Goal: Task Accomplishment & Management: Complete application form

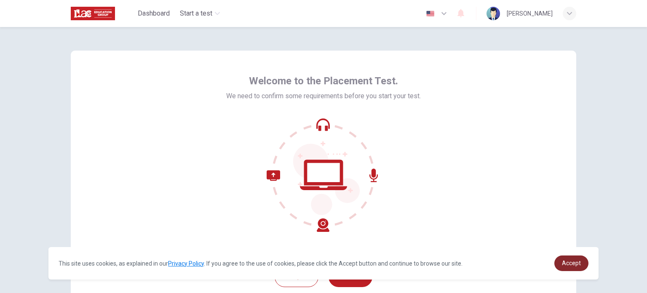
click at [561, 261] on link "Accept" at bounding box center [571, 263] width 34 height 16
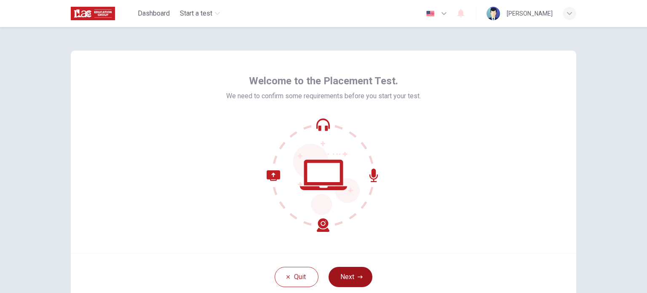
click at [355, 269] on button "Next" at bounding box center [350, 276] width 44 height 20
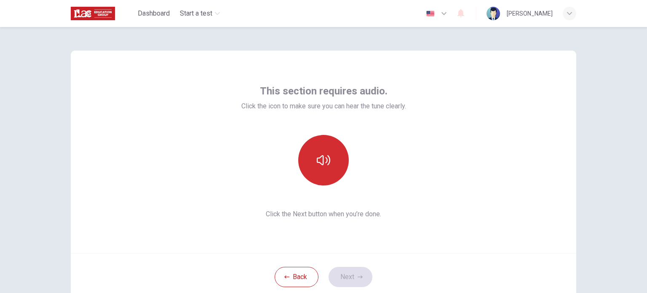
click at [330, 164] on button "button" at bounding box center [323, 160] width 51 height 51
click at [330, 171] on button "button" at bounding box center [323, 160] width 51 height 51
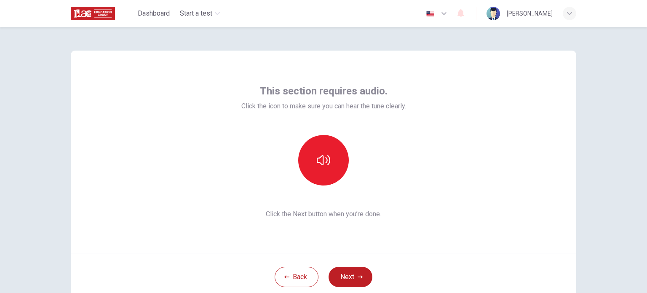
click at [457, 191] on div "This section requires audio. Click the icon to make sure you can hear the tune …" at bounding box center [323, 152] width 505 height 202
click at [332, 182] on button "button" at bounding box center [323, 160] width 51 height 51
click at [338, 277] on button "Next" at bounding box center [350, 276] width 44 height 20
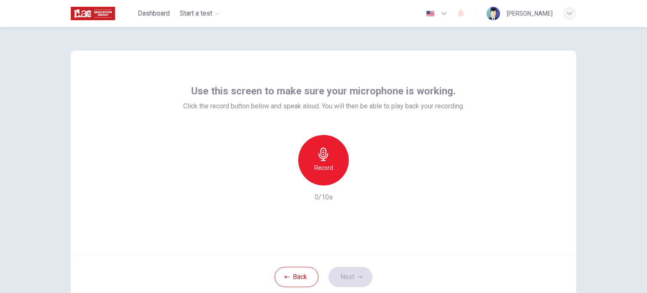
click at [309, 156] on div "Record" at bounding box center [323, 160] width 51 height 51
click at [309, 156] on div "Stop" at bounding box center [323, 160] width 51 height 51
click at [360, 175] on icon "button" at bounding box center [362, 178] width 8 height 8
click at [314, 170] on h6 "Record" at bounding box center [323, 167] width 19 height 10
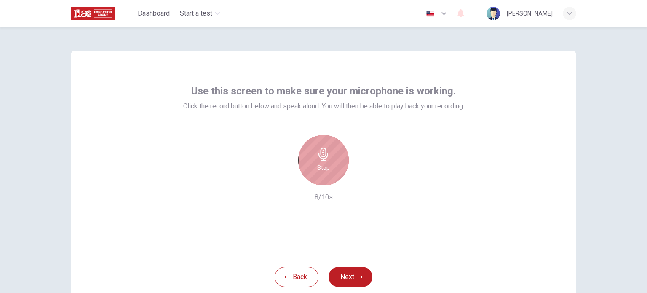
click at [311, 170] on div "Stop" at bounding box center [323, 160] width 51 height 51
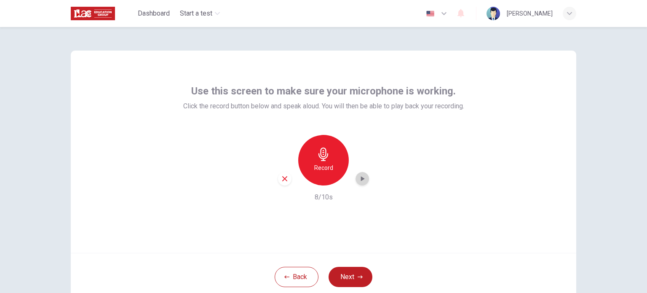
click at [358, 181] on icon "button" at bounding box center [362, 178] width 8 height 8
click at [281, 179] on icon "button" at bounding box center [285, 179] width 8 height 8
click at [317, 167] on h6 "Record" at bounding box center [323, 167] width 19 height 10
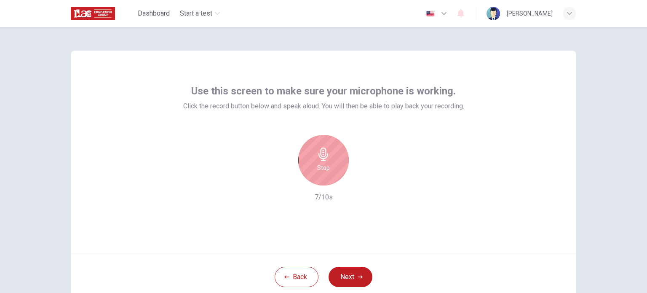
click at [317, 167] on h6 "Stop" at bounding box center [323, 167] width 13 height 10
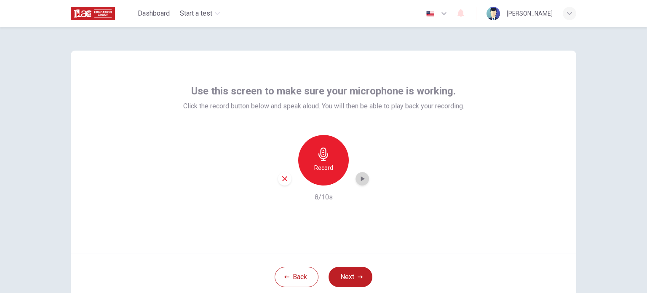
click at [362, 180] on icon "button" at bounding box center [362, 178] width 8 height 8
click at [342, 274] on button "Next" at bounding box center [350, 276] width 44 height 20
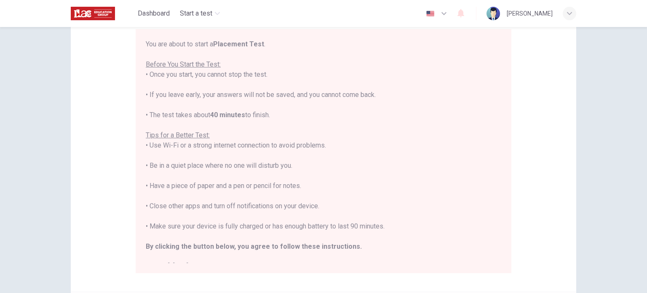
scroll to position [10, 0]
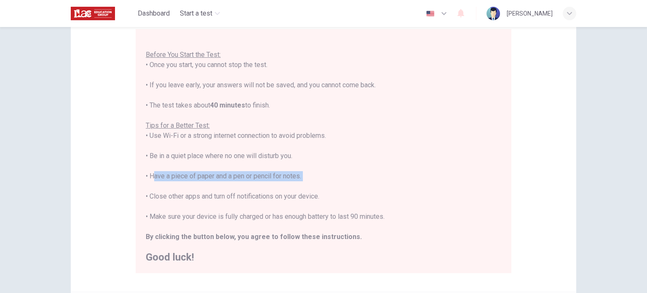
drag, startPoint x: 148, startPoint y: 179, endPoint x: 301, endPoint y: 184, distance: 153.7
click at [301, 184] on div "You are about to start a Placement Test . Before You Start the Test: • Once you…" at bounding box center [323, 145] width 355 height 232
drag, startPoint x: 235, startPoint y: 176, endPoint x: 390, endPoint y: 139, distance: 158.8
click at [390, 139] on div "You are about to start a Placement Test . Before You Start the Test: • Once you…" at bounding box center [323, 145] width 355 height 232
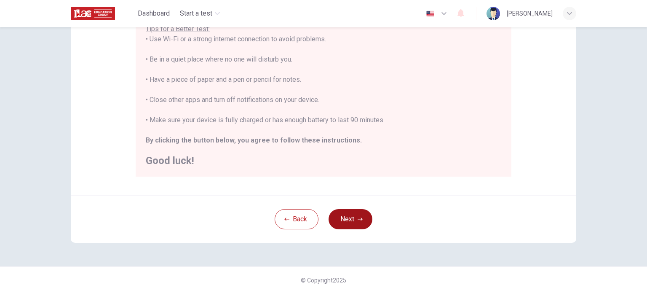
drag, startPoint x: 340, startPoint y: 224, endPoint x: 339, endPoint y: 218, distance: 5.6
click at [339, 218] on button "Next" at bounding box center [350, 219] width 44 height 20
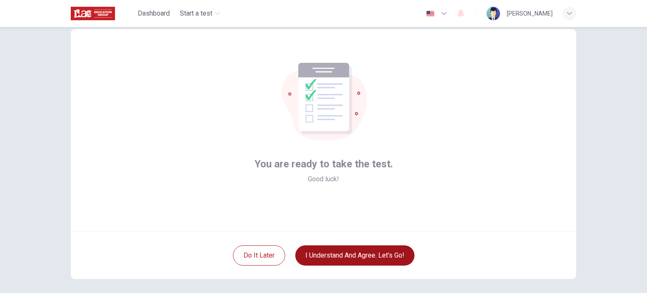
scroll to position [58, 0]
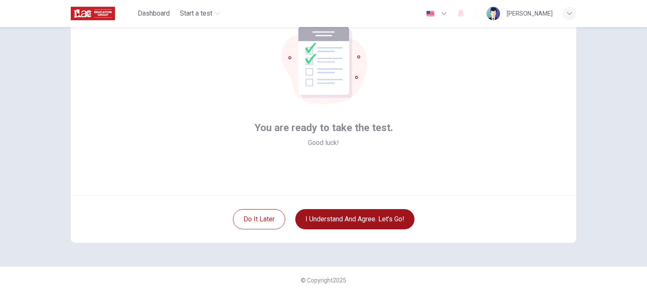
click at [339, 218] on button "I understand and agree. Let’s go!" at bounding box center [354, 219] width 119 height 20
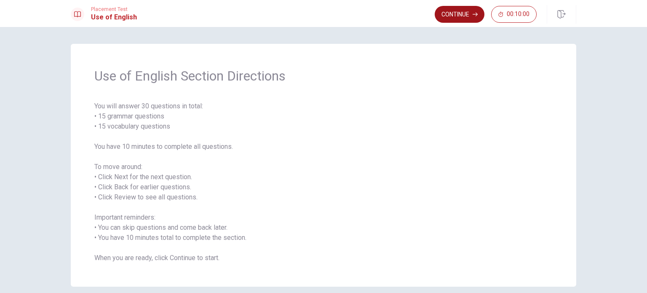
click at [461, 18] on button "Continue" at bounding box center [459, 14] width 50 height 17
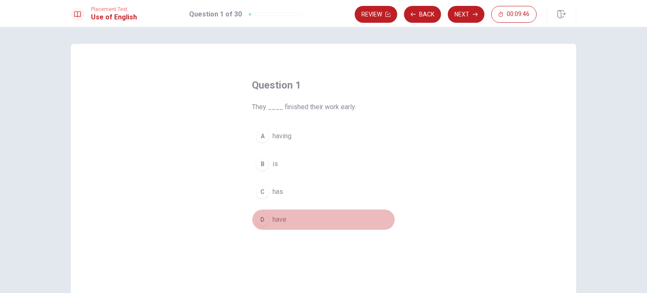
click at [261, 215] on div "D" at bounding box center [261, 219] width 13 height 13
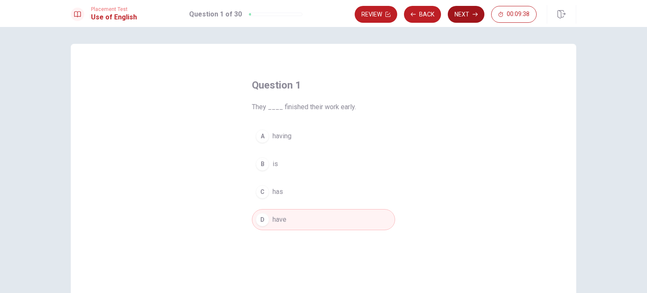
click at [461, 17] on button "Next" at bounding box center [465, 14] width 37 height 17
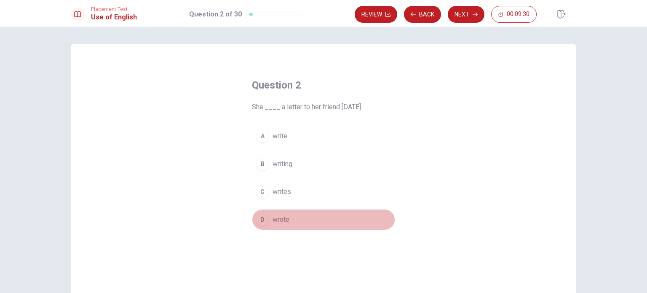
click at [283, 219] on span "wrote" at bounding box center [280, 219] width 17 height 10
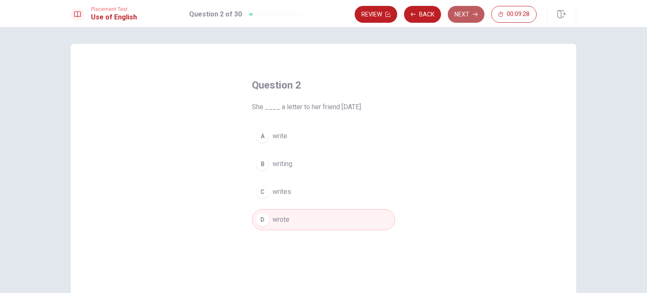
click at [461, 8] on button "Next" at bounding box center [465, 14] width 37 height 17
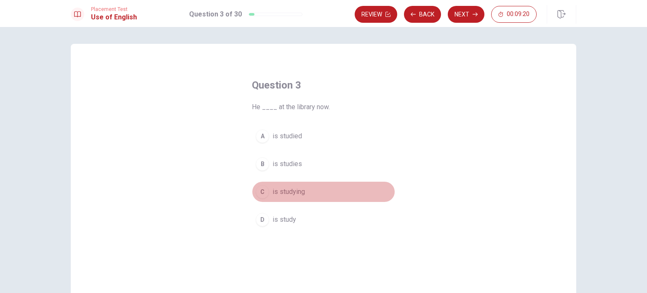
click at [266, 192] on div "C" at bounding box center [261, 191] width 13 height 13
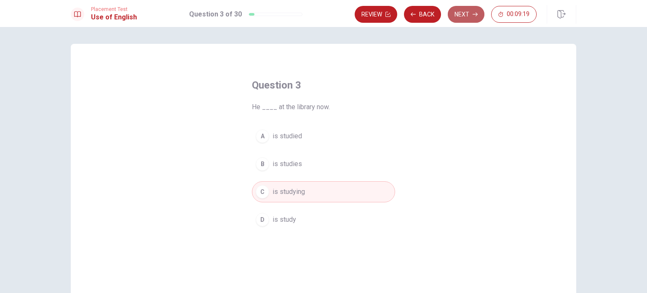
click at [452, 18] on button "Next" at bounding box center [465, 14] width 37 height 17
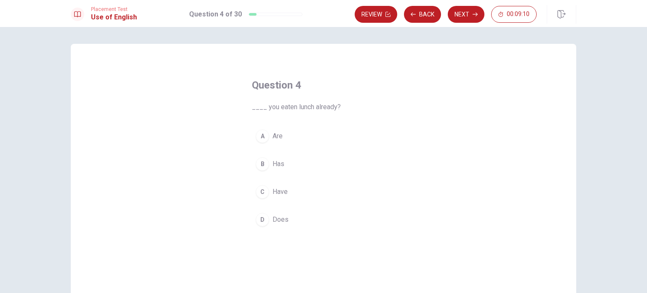
click at [263, 190] on div "C" at bounding box center [261, 191] width 13 height 13
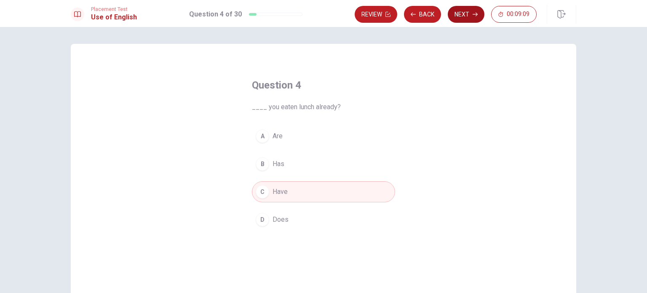
click at [459, 11] on button "Next" at bounding box center [465, 14] width 37 height 17
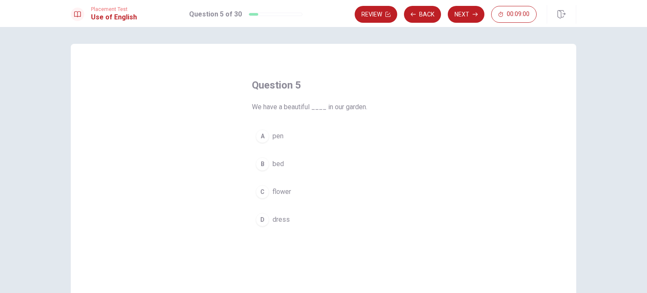
click at [263, 192] on div "C" at bounding box center [261, 191] width 13 height 13
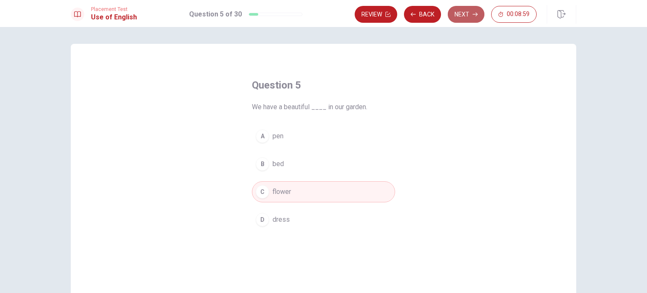
click at [460, 11] on button "Next" at bounding box center [465, 14] width 37 height 17
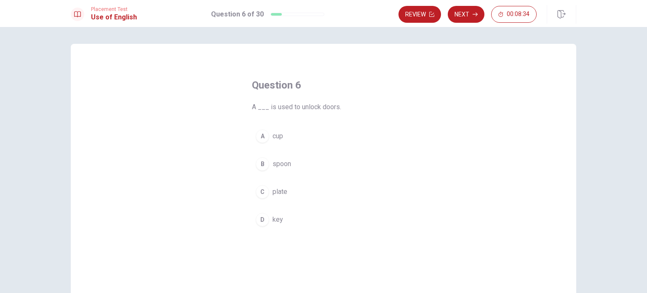
click at [258, 222] on div "D" at bounding box center [261, 219] width 13 height 13
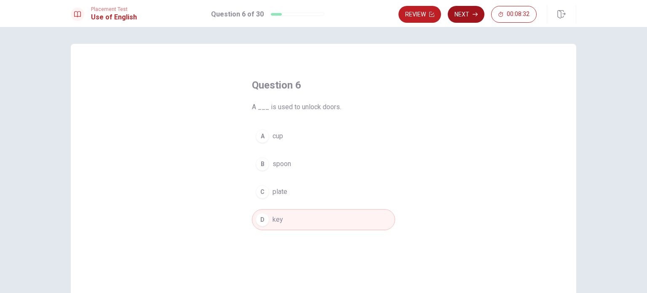
click at [474, 12] on icon "button" at bounding box center [474, 14] width 5 height 5
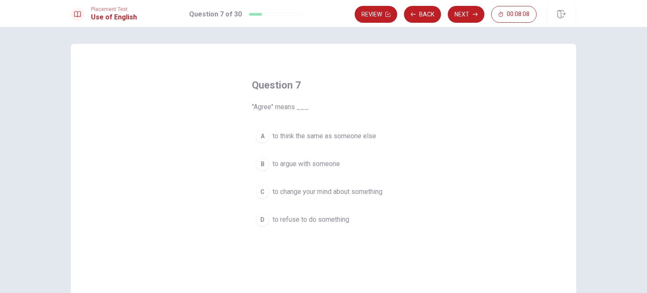
click at [279, 139] on span "to think the same as someone else" at bounding box center [324, 136] width 104 height 10
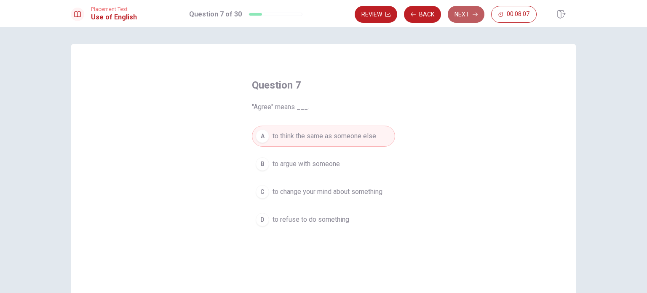
click at [478, 16] on button "Next" at bounding box center [465, 14] width 37 height 17
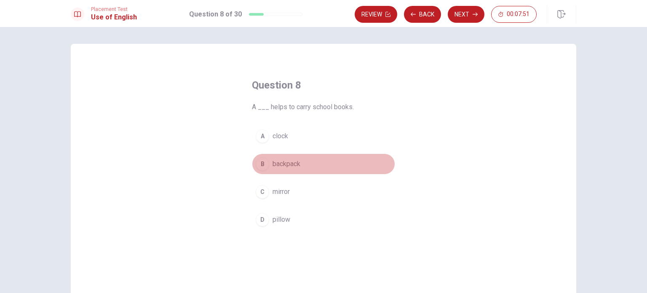
click at [265, 165] on div "B" at bounding box center [261, 163] width 13 height 13
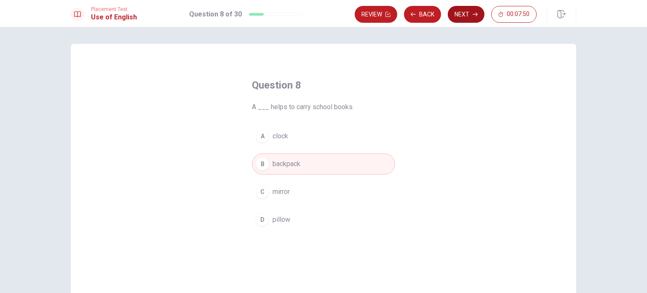
click at [463, 16] on button "Next" at bounding box center [465, 14] width 37 height 17
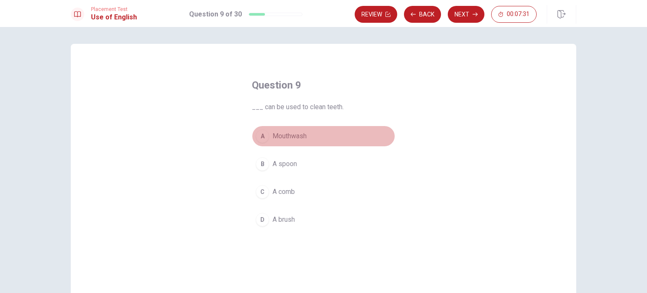
click at [262, 138] on div "A" at bounding box center [261, 135] width 13 height 13
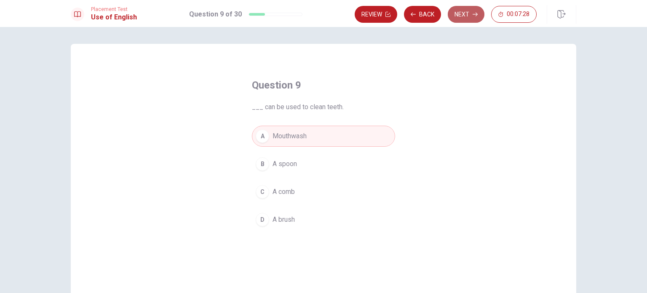
click at [482, 16] on button "Next" at bounding box center [465, 14] width 37 height 17
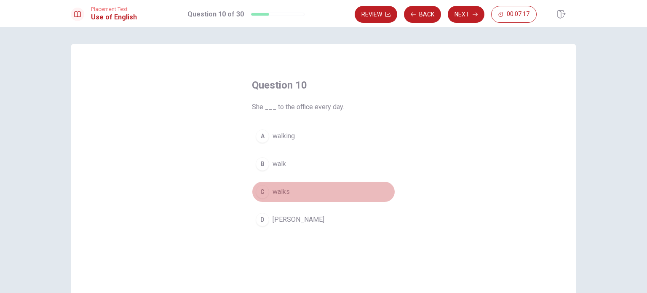
click at [261, 198] on button "C walks" at bounding box center [323, 191] width 143 height 21
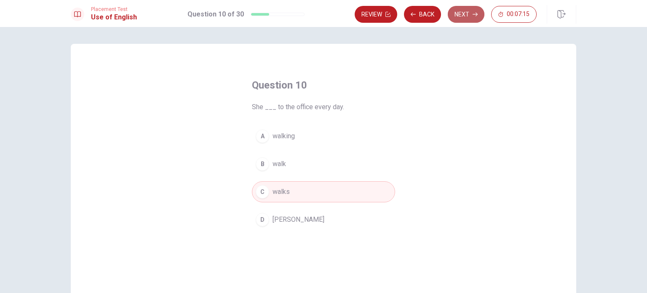
click at [468, 17] on button "Next" at bounding box center [465, 14] width 37 height 17
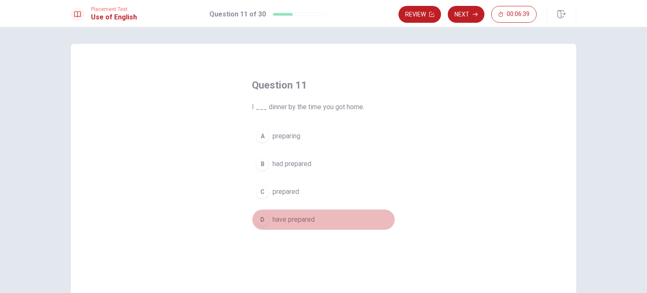
click at [260, 222] on div "D" at bounding box center [261, 219] width 13 height 13
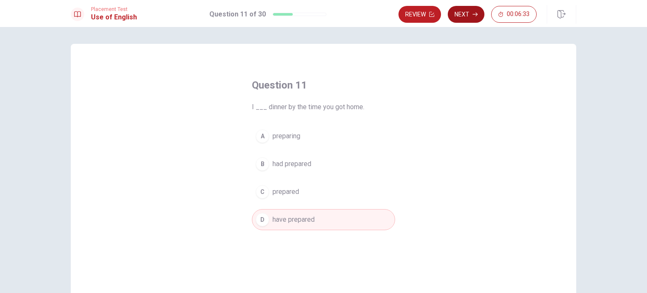
click at [448, 16] on button "Next" at bounding box center [465, 14] width 37 height 17
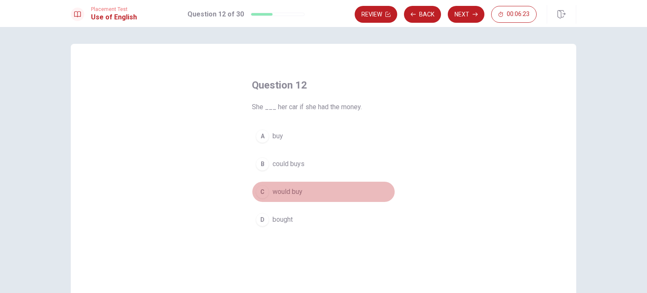
click at [260, 188] on div "C" at bounding box center [261, 191] width 13 height 13
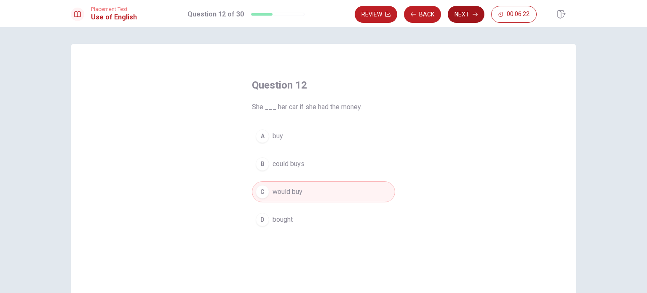
click at [480, 12] on button "Next" at bounding box center [465, 14] width 37 height 17
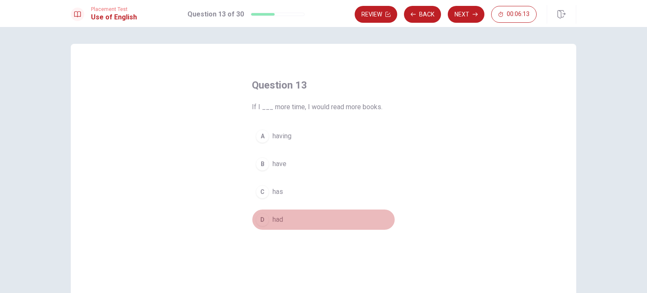
click at [260, 222] on div "D" at bounding box center [261, 219] width 13 height 13
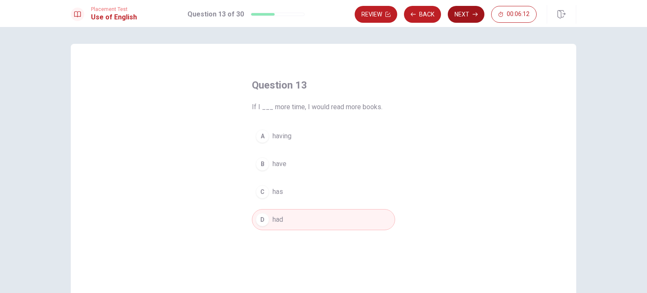
click at [448, 13] on button "Next" at bounding box center [465, 14] width 37 height 17
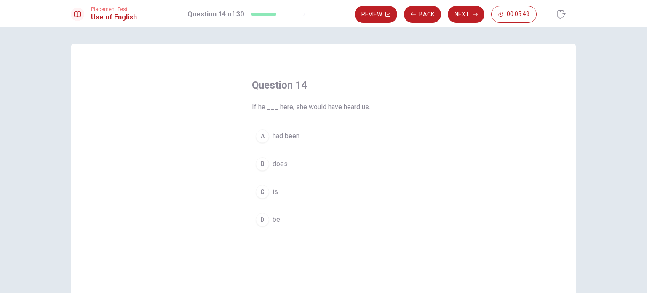
click at [261, 193] on div "C" at bounding box center [261, 191] width 13 height 13
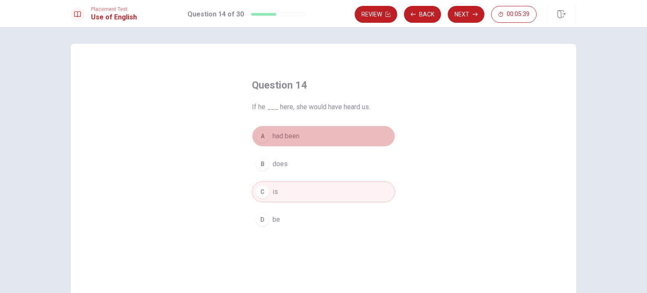
click at [264, 136] on div "A" at bounding box center [261, 135] width 13 height 13
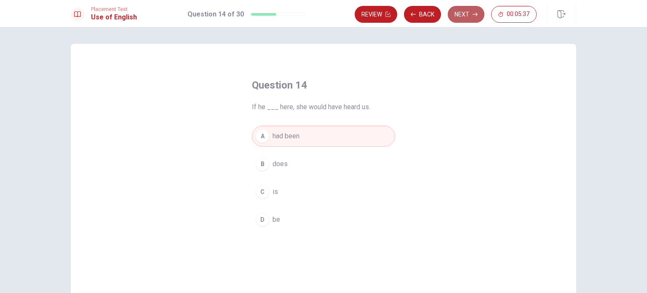
click at [469, 12] on button "Next" at bounding box center [465, 14] width 37 height 17
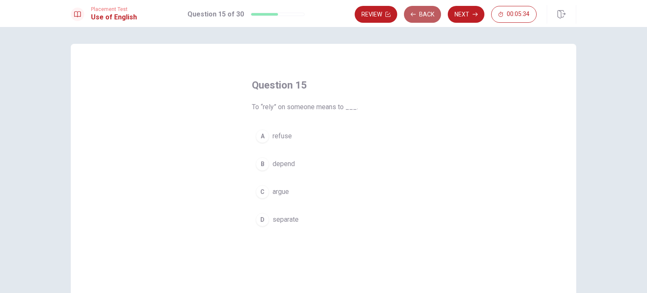
click at [437, 17] on button "Back" at bounding box center [422, 14] width 37 height 17
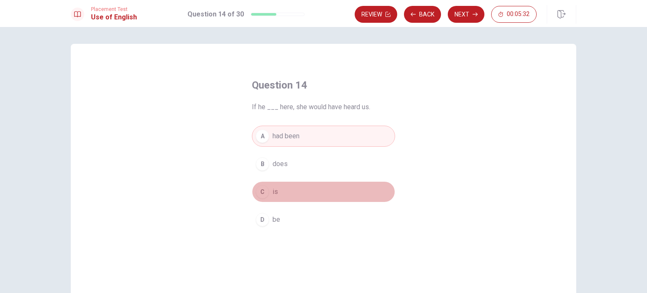
click at [283, 189] on button "C is" at bounding box center [323, 191] width 143 height 21
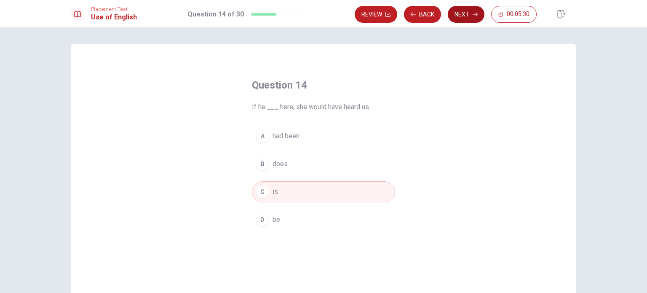
click at [456, 7] on button "Next" at bounding box center [465, 14] width 37 height 17
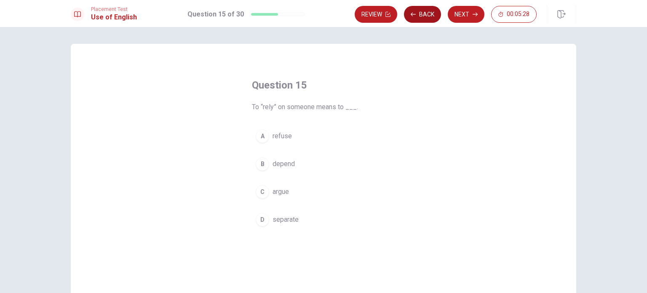
click at [417, 15] on button "Back" at bounding box center [422, 14] width 37 height 17
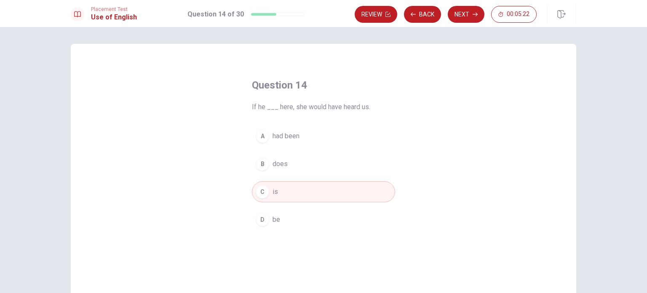
drag, startPoint x: 190, startPoint y: 40, endPoint x: 193, endPoint y: 36, distance: 5.1
click at [471, 8] on button "Next" at bounding box center [465, 14] width 37 height 17
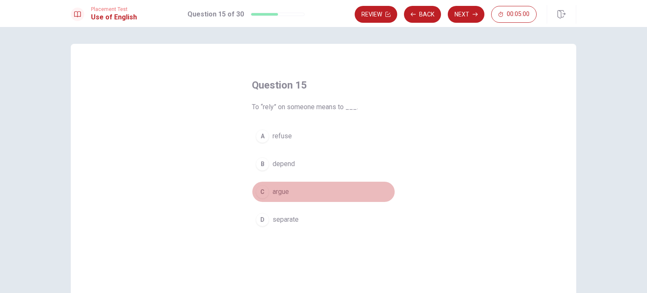
click at [264, 195] on div "C" at bounding box center [261, 191] width 13 height 13
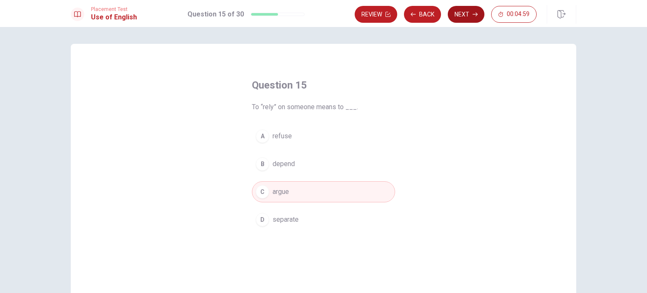
click at [472, 13] on button "Next" at bounding box center [465, 14] width 37 height 17
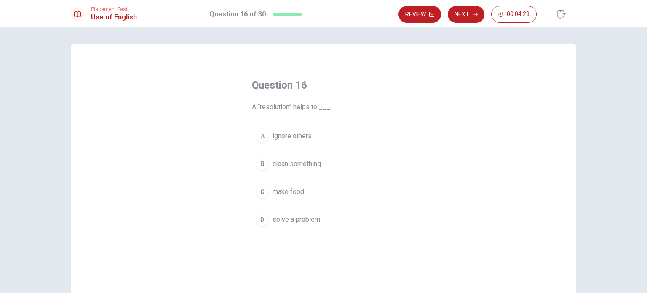
click at [263, 214] on div "D" at bounding box center [261, 219] width 13 height 13
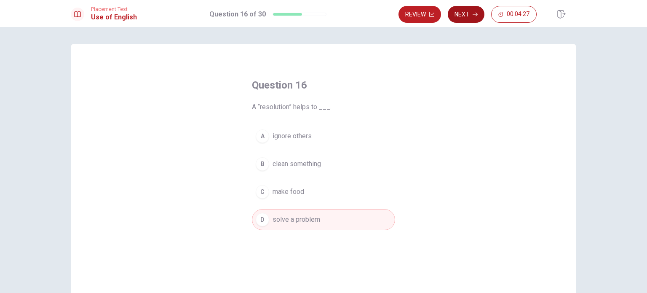
click at [464, 16] on button "Next" at bounding box center [465, 14] width 37 height 17
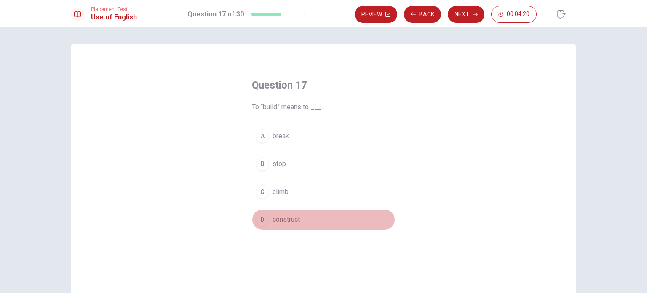
click at [260, 217] on div "D" at bounding box center [261, 219] width 13 height 13
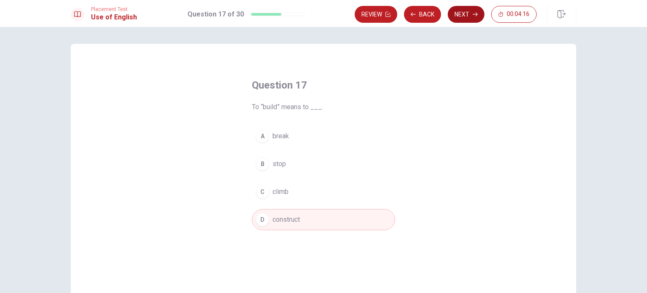
click at [465, 16] on button "Next" at bounding box center [465, 14] width 37 height 17
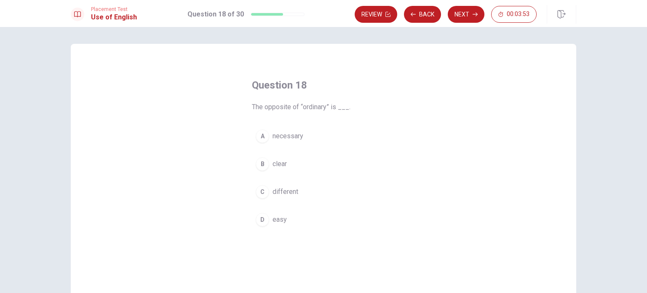
click at [283, 134] on span "necessary" at bounding box center [287, 136] width 31 height 10
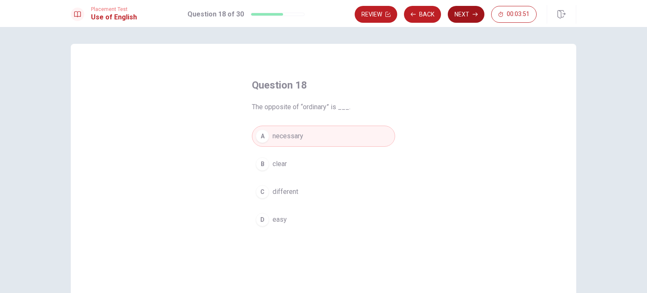
click at [457, 10] on button "Next" at bounding box center [465, 14] width 37 height 17
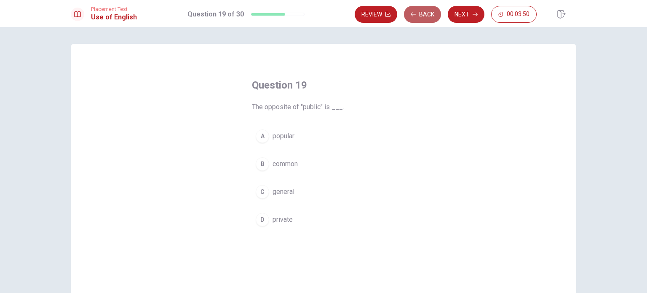
click at [421, 19] on button "Back" at bounding box center [422, 14] width 37 height 17
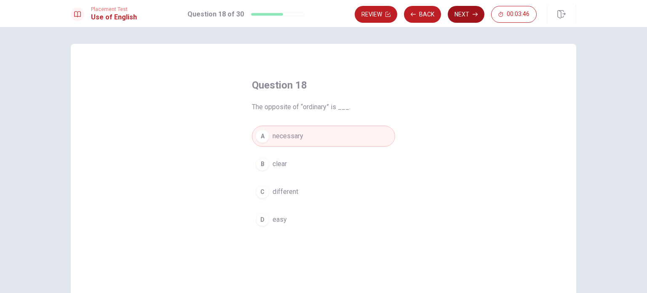
click at [468, 13] on button "Next" at bounding box center [465, 14] width 37 height 17
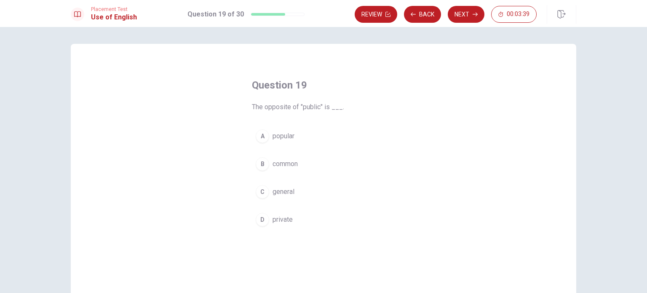
click at [262, 219] on div "D" at bounding box center [261, 219] width 13 height 13
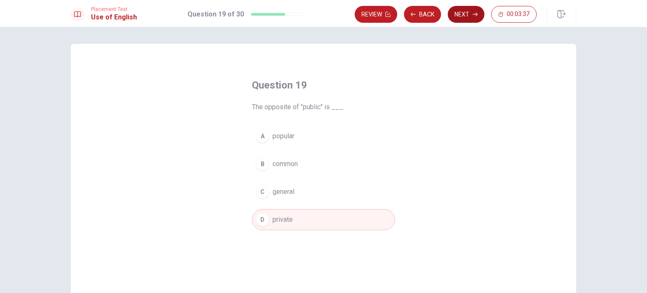
click at [456, 8] on button "Next" at bounding box center [465, 14] width 37 height 17
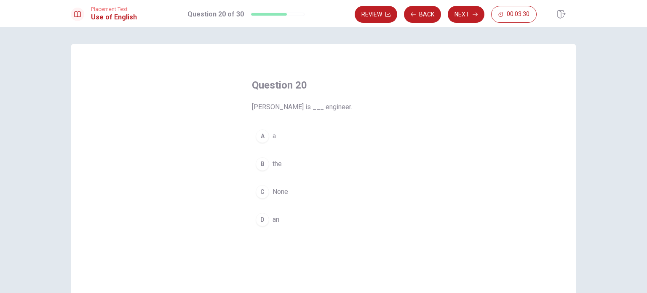
click at [263, 221] on div "D" at bounding box center [261, 219] width 13 height 13
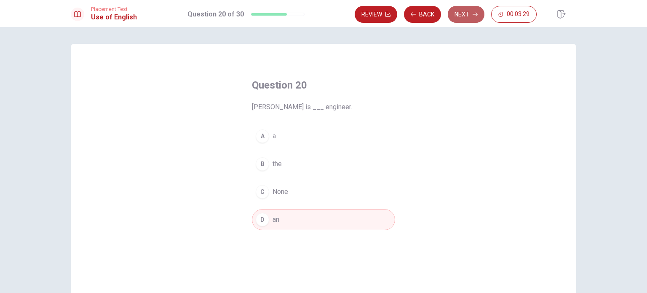
click at [480, 9] on button "Next" at bounding box center [465, 14] width 37 height 17
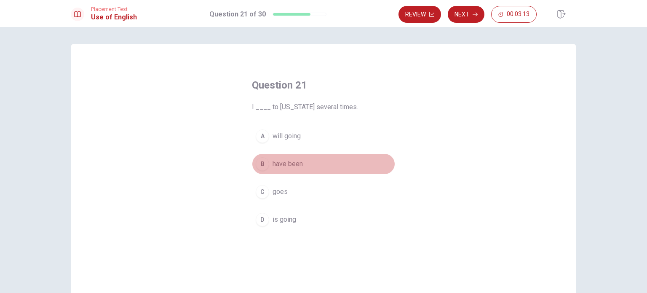
click at [283, 165] on span "have been" at bounding box center [287, 164] width 30 height 10
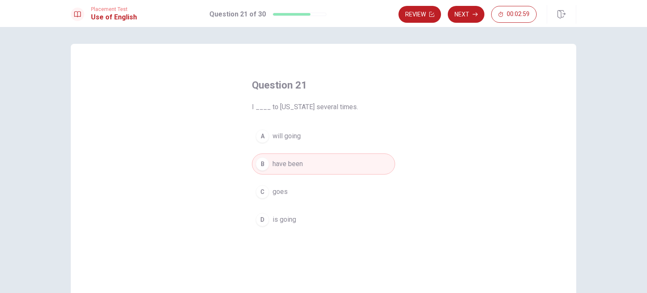
click at [473, 5] on div "Placement Test Use of English Question 21 of 30 Review Next 00:02:59" at bounding box center [323, 13] width 647 height 27
click at [473, 9] on button "Next" at bounding box center [465, 14] width 37 height 17
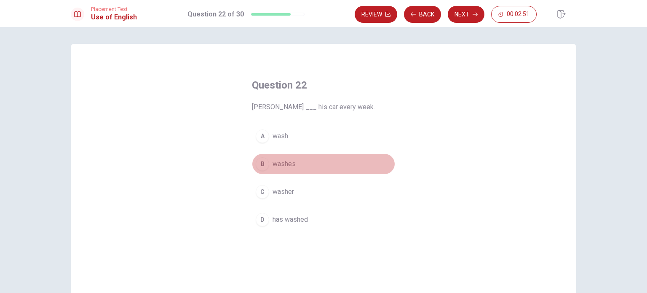
click at [263, 168] on div "B" at bounding box center [261, 163] width 13 height 13
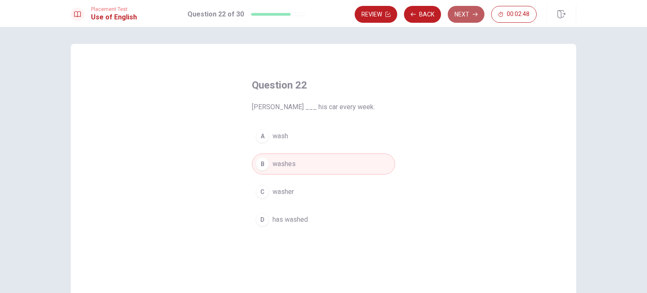
click at [468, 11] on button "Next" at bounding box center [465, 14] width 37 height 17
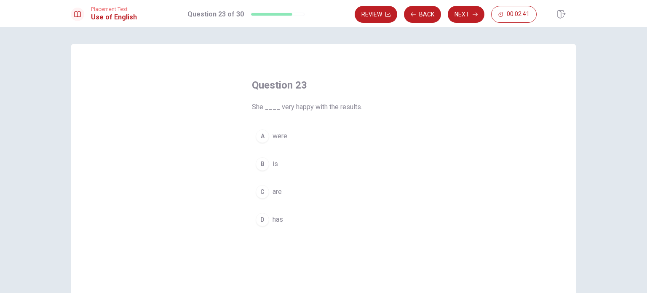
click at [264, 162] on div "B" at bounding box center [261, 163] width 13 height 13
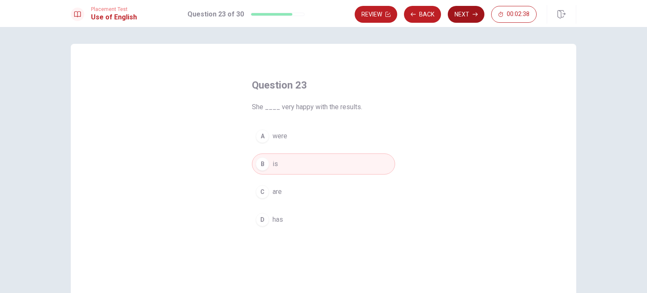
click at [463, 18] on button "Next" at bounding box center [465, 14] width 37 height 17
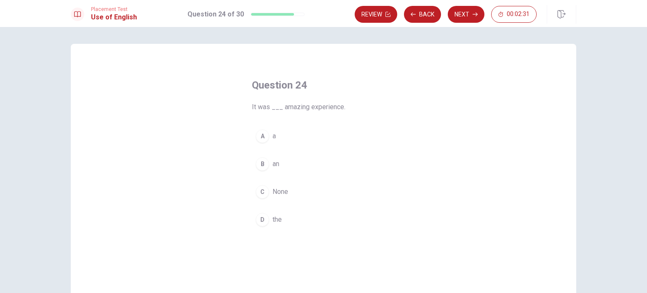
click at [272, 218] on span "the" at bounding box center [276, 219] width 9 height 10
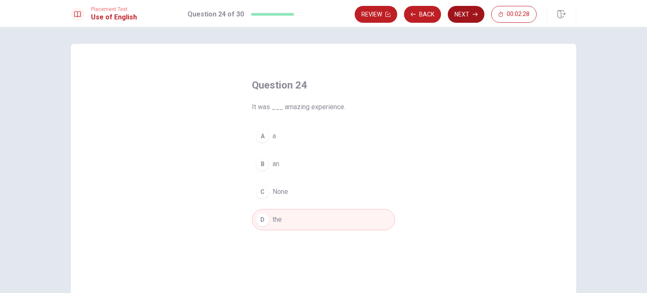
click at [469, 10] on button "Next" at bounding box center [465, 14] width 37 height 17
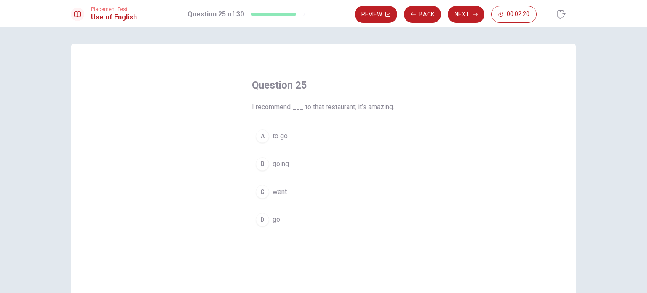
click at [268, 174] on button "B going" at bounding box center [323, 163] width 143 height 21
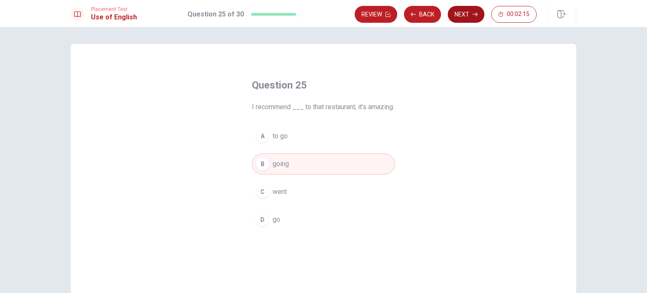
click at [466, 13] on button "Next" at bounding box center [465, 14] width 37 height 17
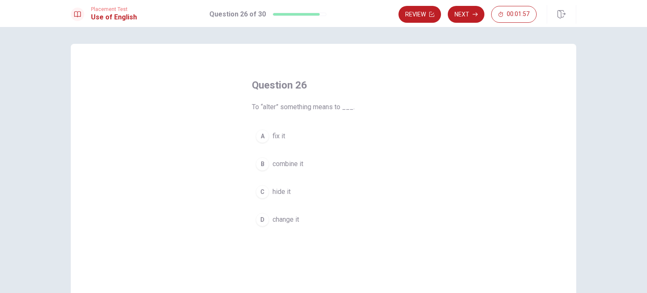
click at [259, 148] on div "A fix it B combine it C hide it D change it" at bounding box center [323, 177] width 143 height 104
click at [261, 144] on button "A fix it" at bounding box center [323, 135] width 143 height 21
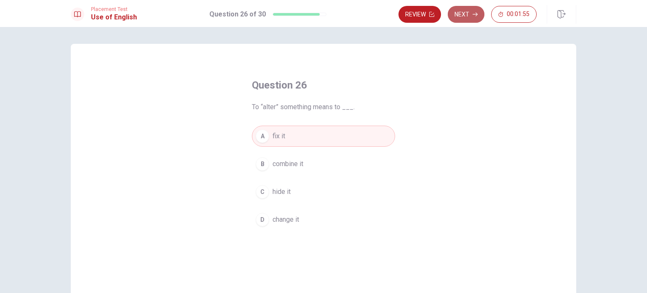
click at [458, 11] on button "Next" at bounding box center [465, 14] width 37 height 17
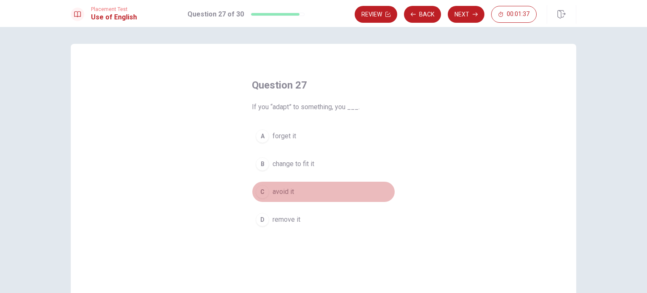
click at [266, 192] on div "C" at bounding box center [261, 191] width 13 height 13
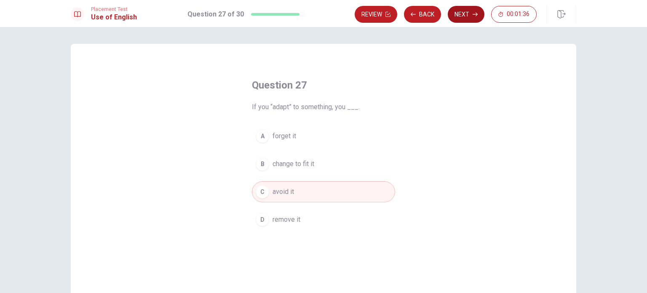
click at [476, 19] on button "Next" at bounding box center [465, 14] width 37 height 17
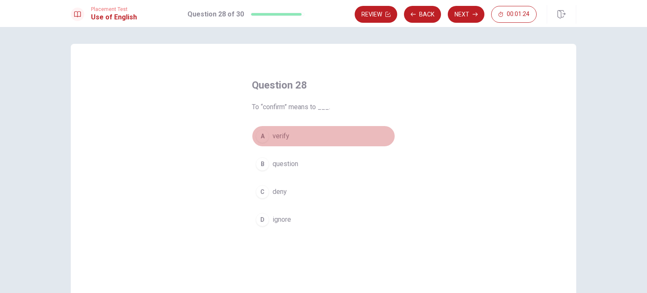
click at [261, 134] on div "A" at bounding box center [261, 135] width 13 height 13
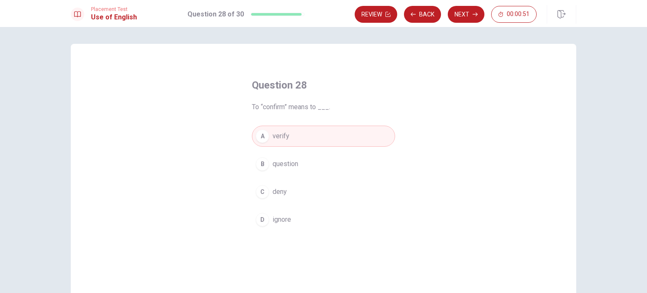
click at [461, 15] on button "Next" at bounding box center [465, 14] width 37 height 17
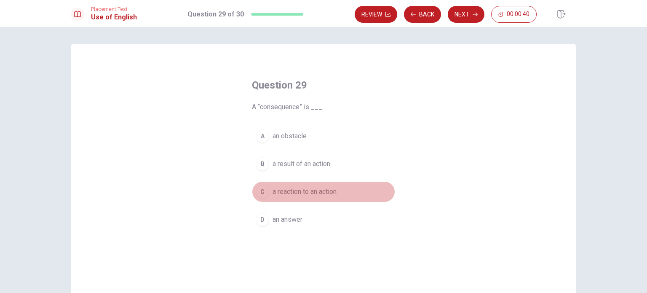
click at [258, 189] on div "C" at bounding box center [261, 191] width 13 height 13
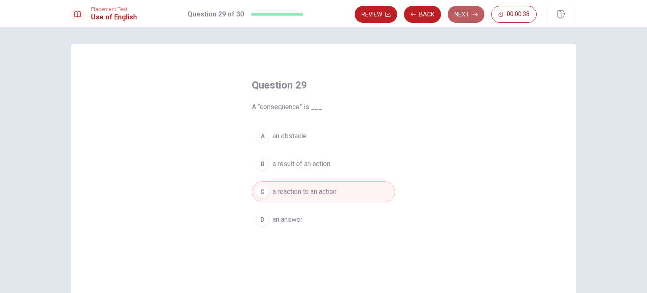
click at [456, 19] on button "Next" at bounding box center [465, 14] width 37 height 17
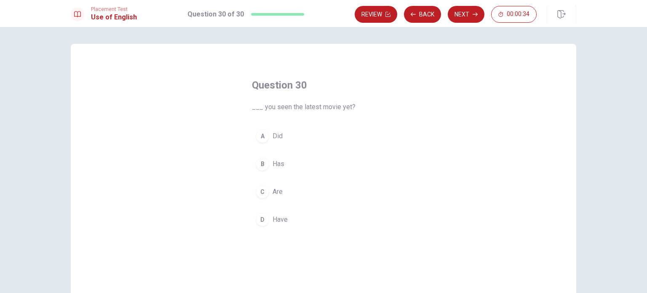
click at [257, 220] on div "D" at bounding box center [261, 219] width 13 height 13
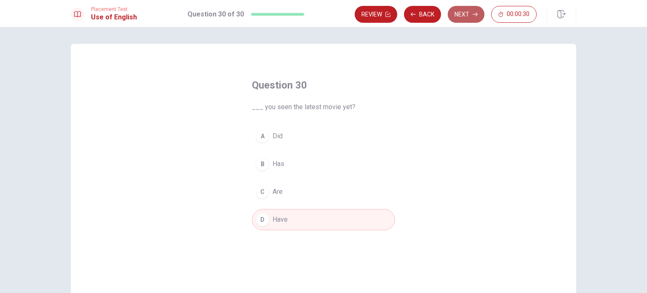
click at [465, 15] on button "Next" at bounding box center [465, 14] width 37 height 17
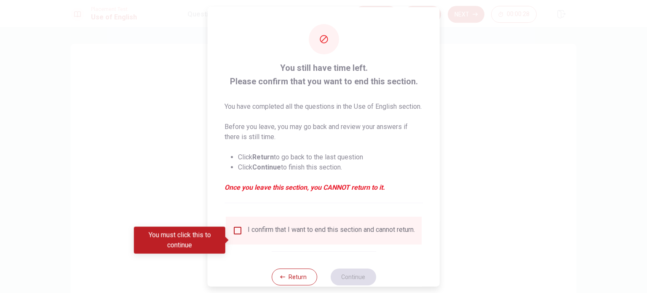
click at [236, 235] on input "You must click this to continue" at bounding box center [237, 230] width 10 height 10
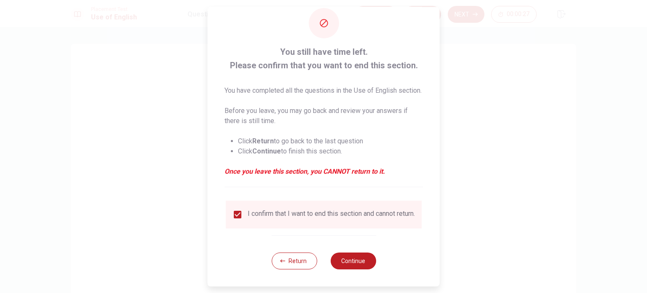
scroll to position [31, 0]
click at [341, 258] on button "Continue" at bounding box center [352, 260] width 45 height 17
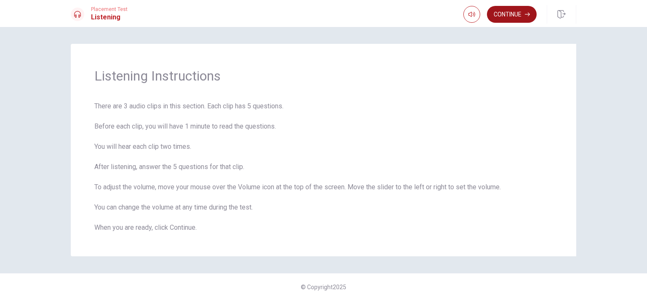
click at [518, 10] on button "Continue" at bounding box center [512, 14] width 50 height 17
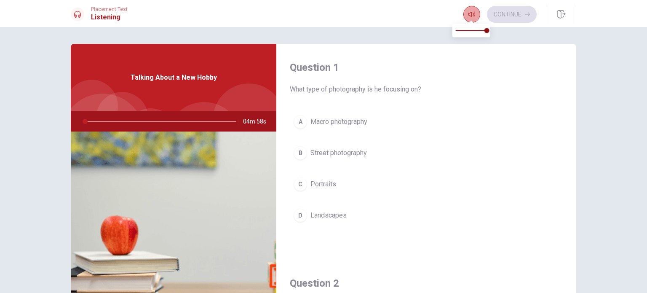
click at [469, 11] on icon "button" at bounding box center [471, 14] width 7 height 7
click at [472, 20] on span at bounding box center [470, 21] width 7 height 5
type input "1"
type input "0.6"
click at [473, 27] on span at bounding box center [470, 30] width 31 height 12
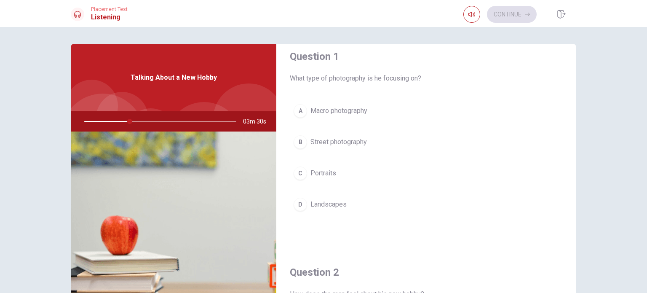
scroll to position [0, 0]
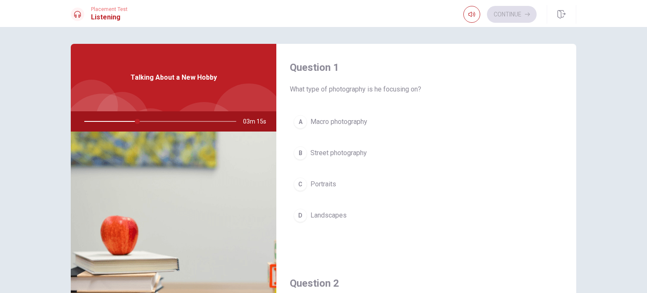
click at [303, 217] on div "D" at bounding box center [299, 214] width 13 height 13
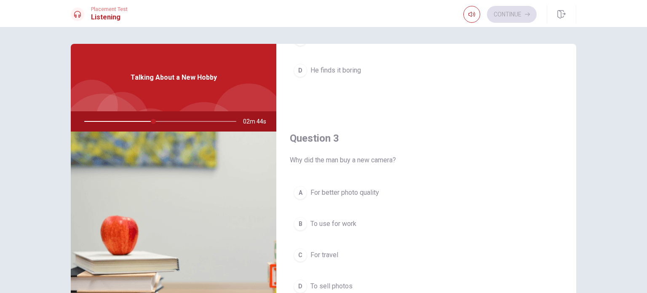
scroll to position [379, 0]
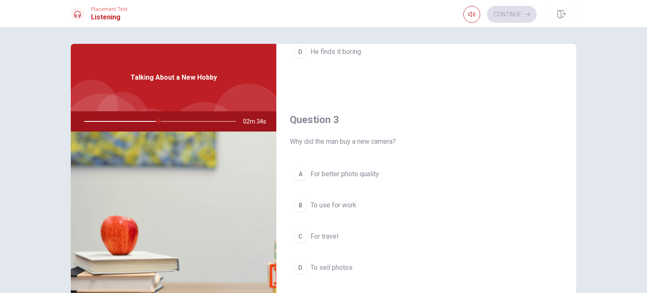
click at [299, 173] on div "A" at bounding box center [299, 173] width 13 height 13
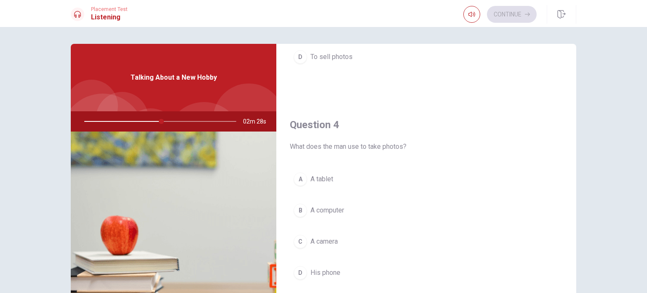
scroll to position [631, 0]
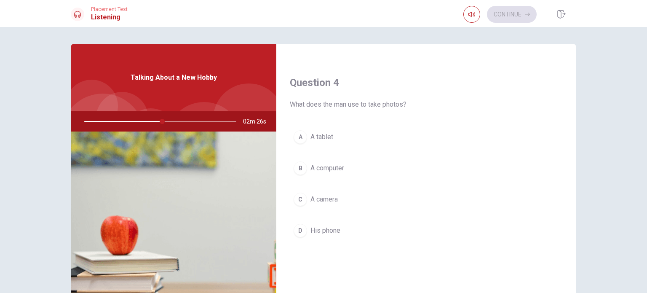
click at [293, 194] on div "C" at bounding box center [299, 198] width 13 height 13
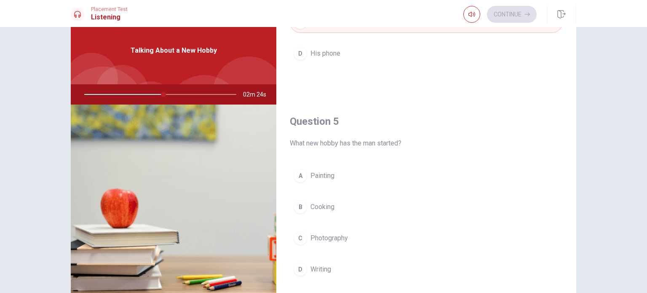
scroll to position [42, 0]
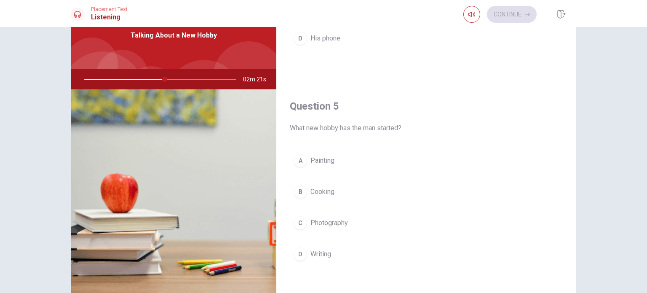
click at [298, 220] on div "C" at bounding box center [299, 222] width 13 height 13
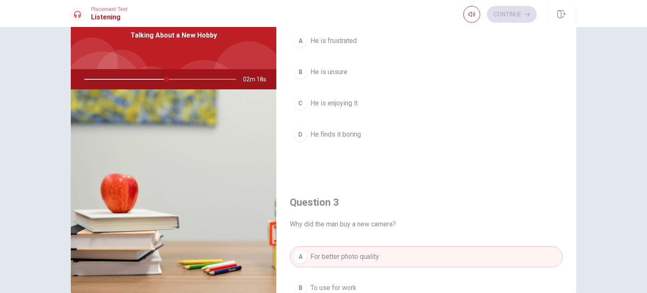
scroll to position [192, 0]
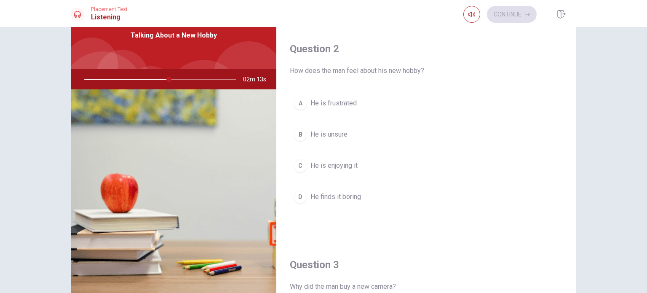
click at [295, 162] on div "C" at bounding box center [299, 165] width 13 height 13
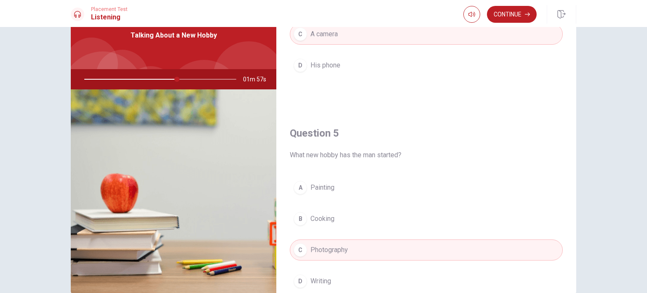
scroll to position [781, 0]
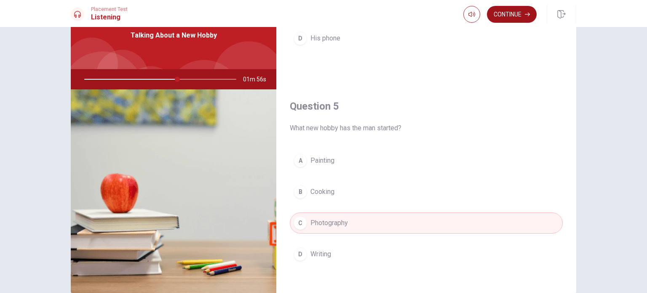
click at [504, 15] on button "Continue" at bounding box center [512, 14] width 50 height 17
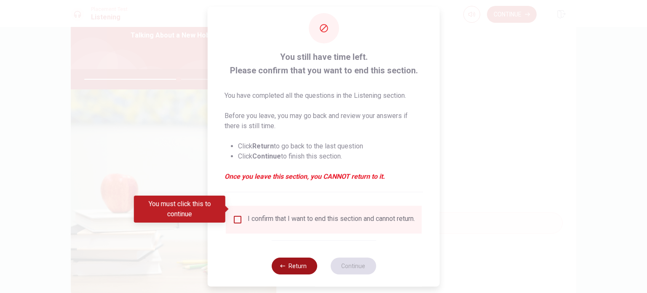
scroll to position [21, 0]
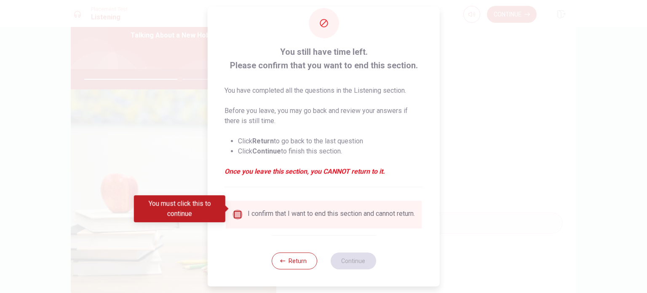
click at [237, 209] on input "You must click this to continue" at bounding box center [237, 214] width 10 height 10
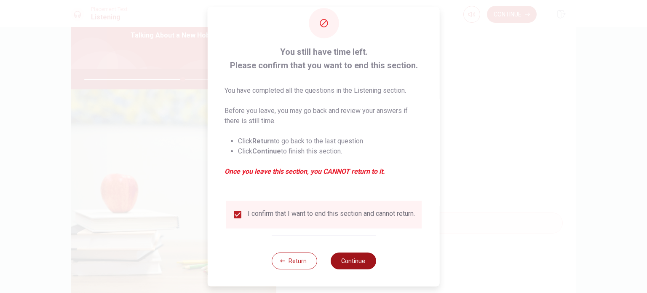
click at [350, 255] on button "Continue" at bounding box center [352, 260] width 45 height 17
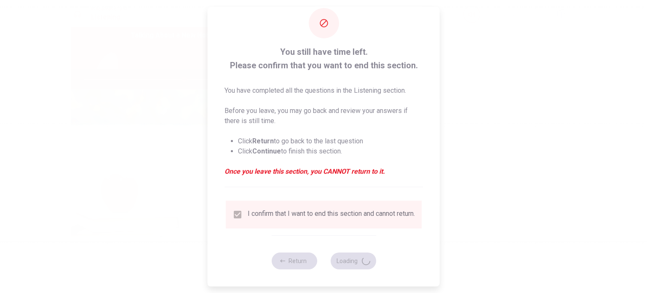
type input "66"
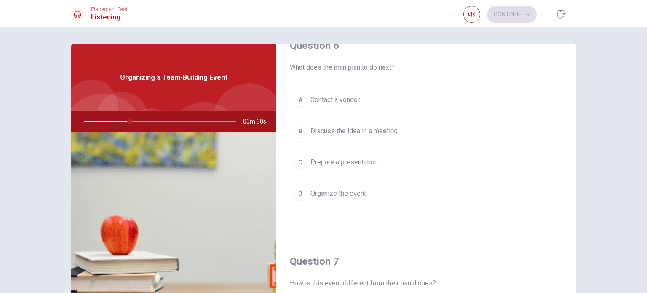
scroll to position [42, 0]
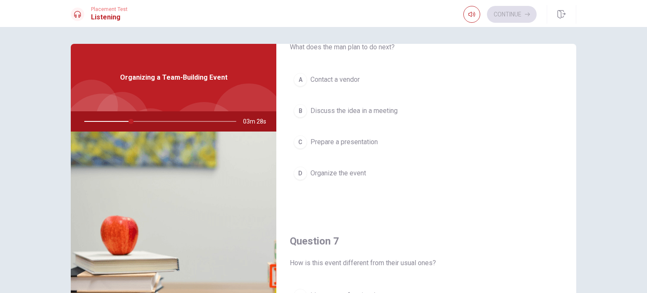
click at [298, 175] on div "D" at bounding box center [299, 172] width 13 height 13
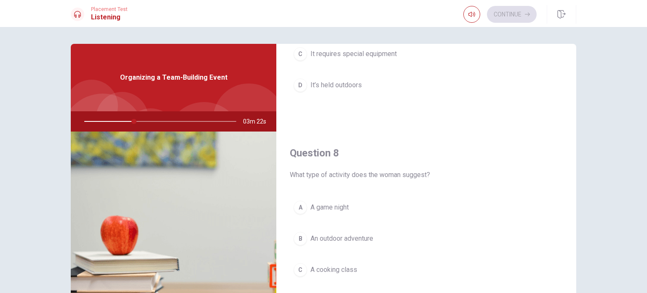
scroll to position [379, 0]
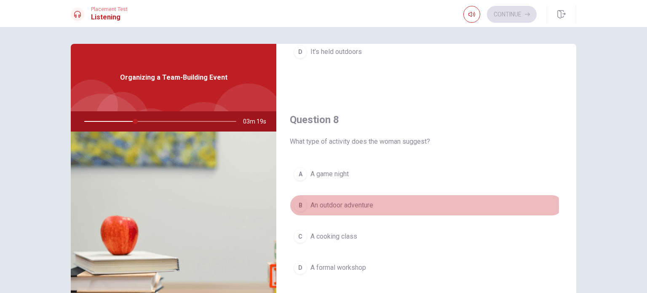
click at [340, 204] on span "An outdoor adventure" at bounding box center [341, 205] width 63 height 10
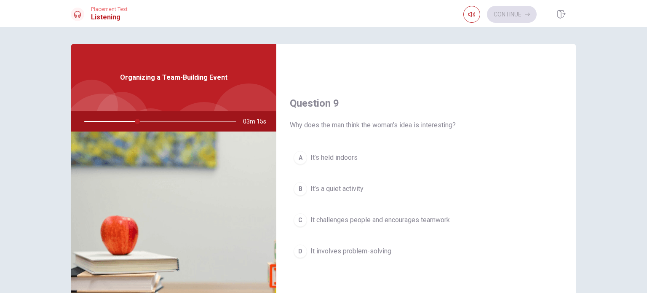
scroll to position [631, 0]
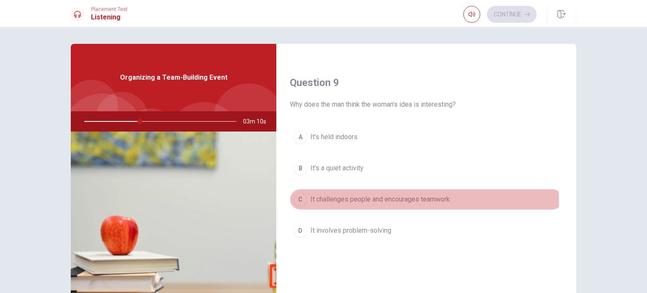
click at [319, 201] on span "It challenges people and encourages teamwork" at bounding box center [379, 199] width 139 height 10
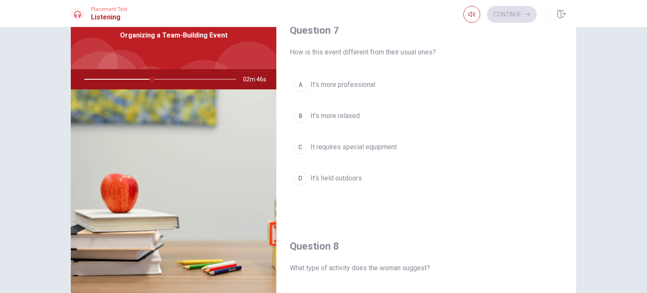
scroll to position [379, 0]
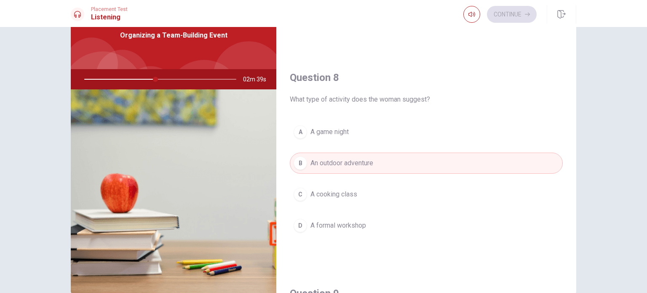
click at [298, 221] on div "D" at bounding box center [299, 224] width 13 height 13
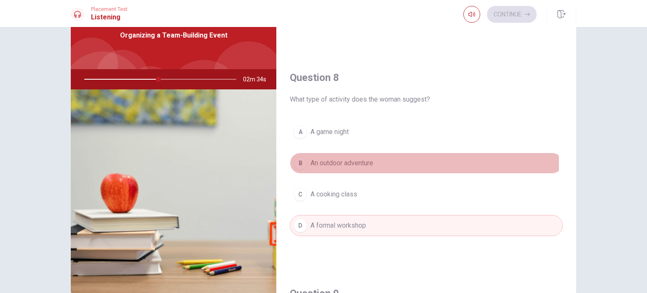
click at [301, 161] on div "B" at bounding box center [299, 162] width 13 height 13
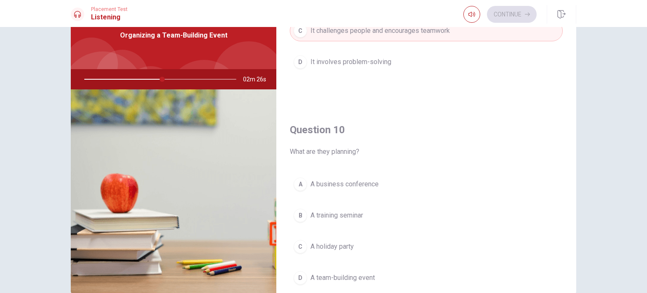
scroll to position [781, 0]
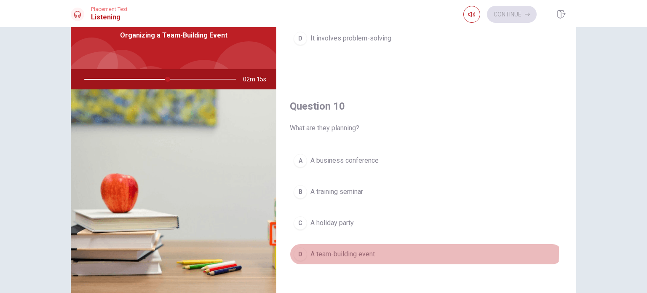
click at [294, 247] on div "D" at bounding box center [299, 253] width 13 height 13
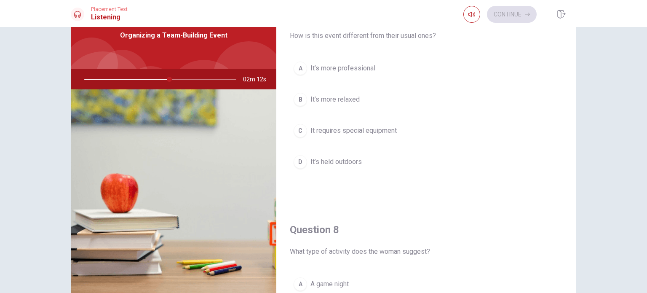
scroll to position [150, 0]
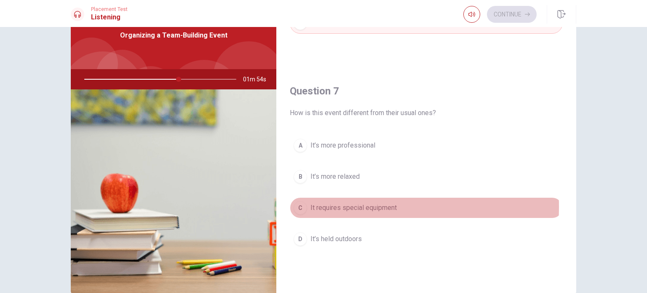
click at [298, 205] on div "C" at bounding box center [299, 207] width 13 height 13
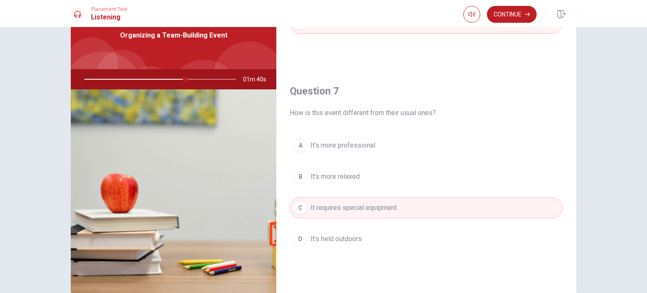
click at [395, 246] on button "D It’s held outdoors" at bounding box center [426, 238] width 273 height 21
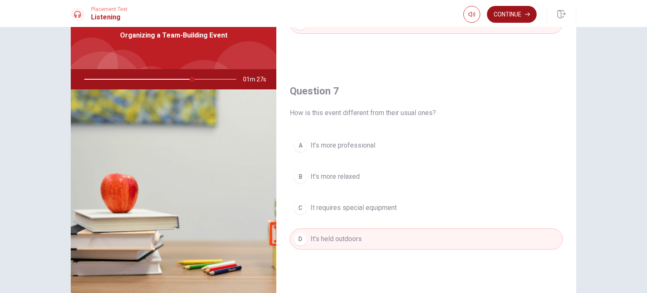
click at [519, 15] on button "Continue" at bounding box center [512, 14] width 50 height 17
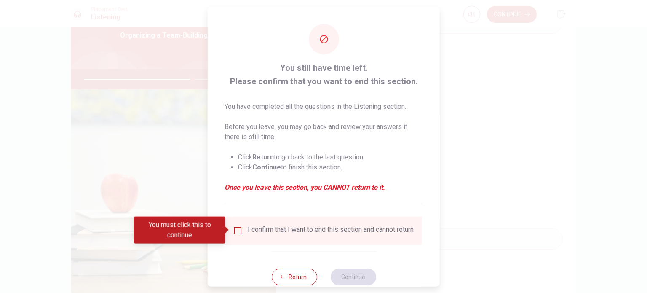
click at [237, 235] on div "I confirm that I want to end this section and cannot return." at bounding box center [323, 230] width 182 height 10
click at [236, 225] on input "You must click this to continue" at bounding box center [237, 230] width 10 height 10
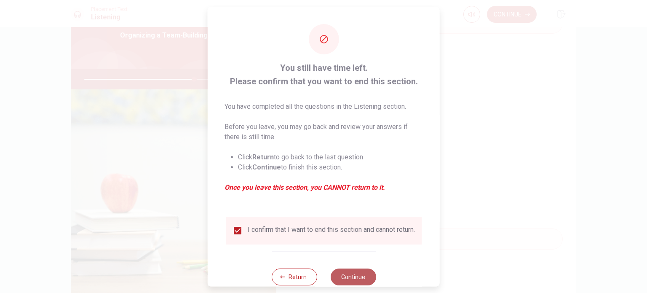
click at [354, 276] on button "Continue" at bounding box center [352, 276] width 45 height 17
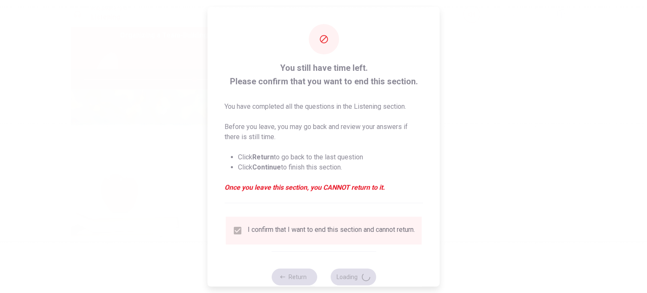
type input "73"
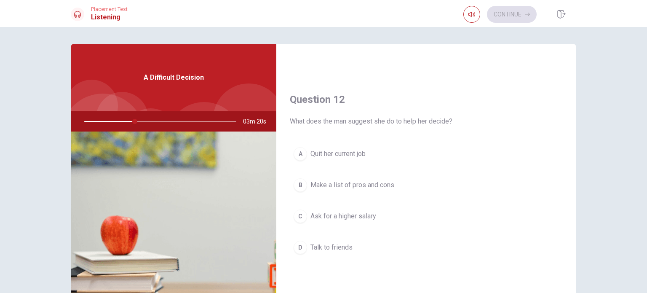
scroll to position [210, 0]
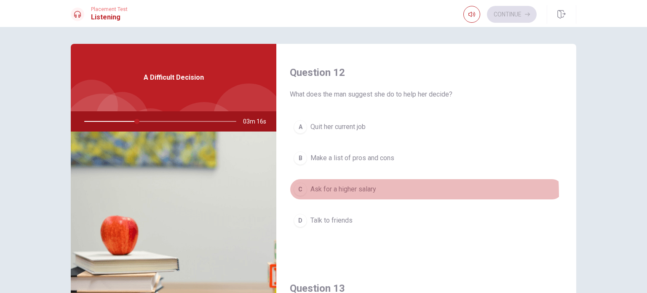
click at [297, 194] on div "C" at bounding box center [299, 188] width 13 height 13
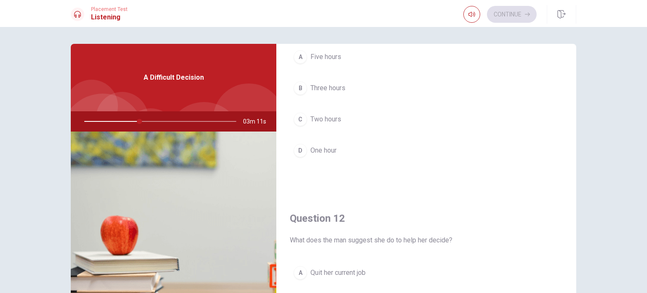
scroll to position [42, 0]
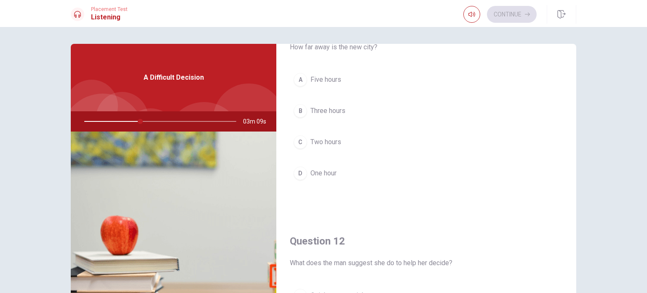
click at [298, 106] on div "B" at bounding box center [299, 110] width 13 height 13
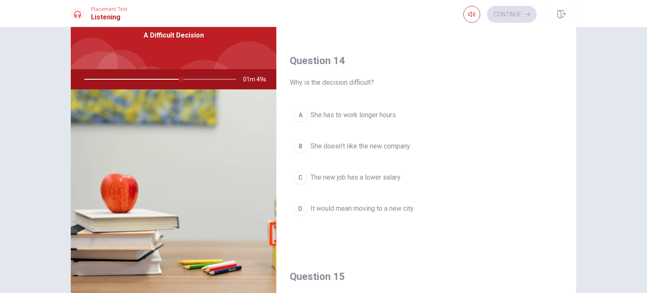
scroll to position [631, 0]
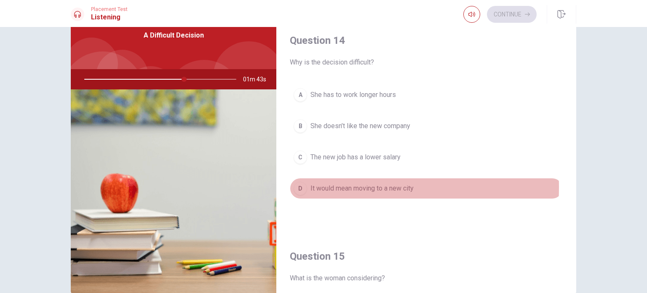
click at [296, 184] on div "D" at bounding box center [299, 187] width 13 height 13
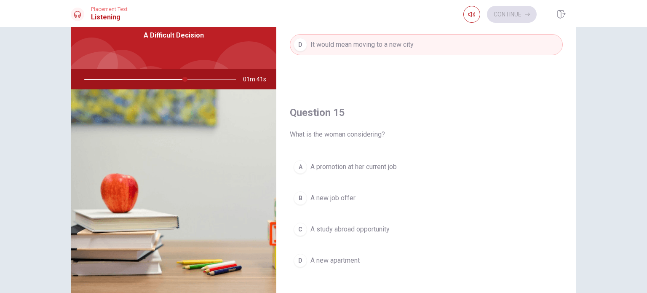
scroll to position [781, 0]
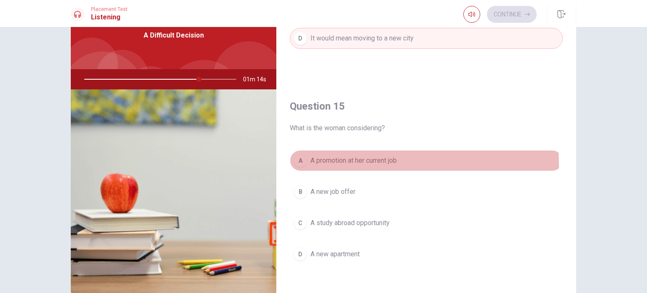
click at [303, 163] on button "A A promotion at her current job" at bounding box center [426, 160] width 273 height 21
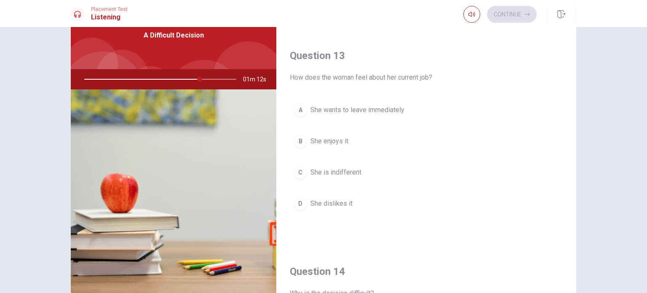
scroll to position [402, 0]
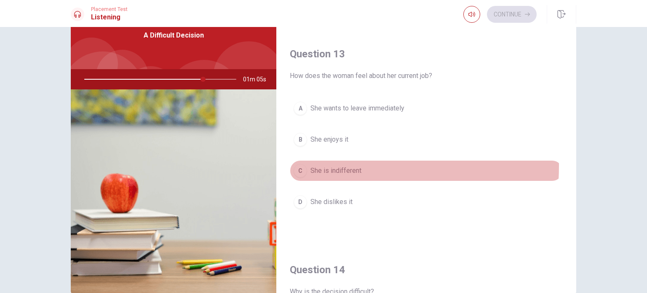
click at [295, 164] on div "C" at bounding box center [299, 170] width 13 height 13
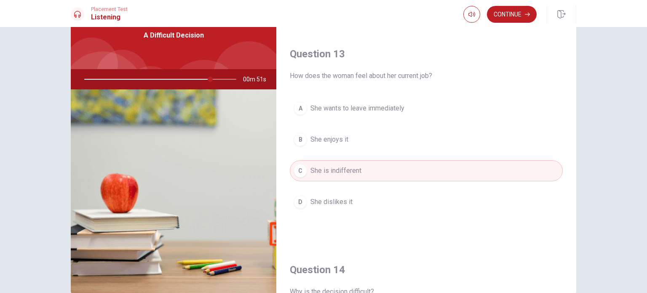
click at [296, 135] on div "B" at bounding box center [299, 139] width 13 height 13
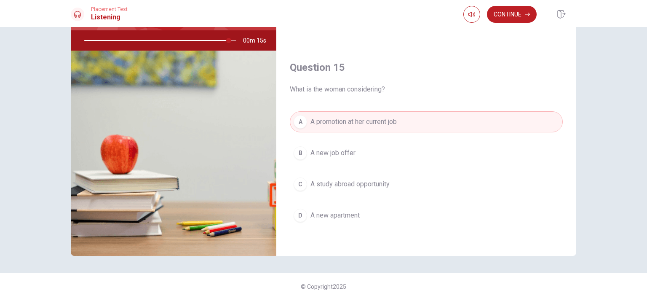
scroll to position [88, 0]
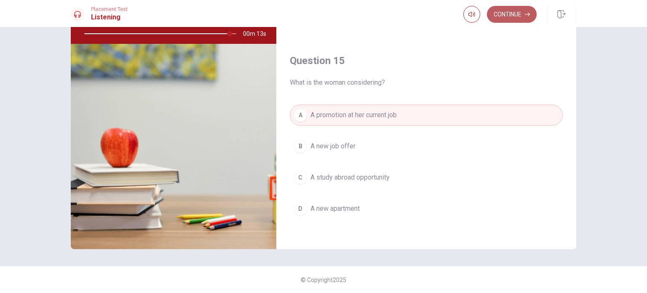
click at [512, 13] on button "Continue" at bounding box center [512, 14] width 50 height 17
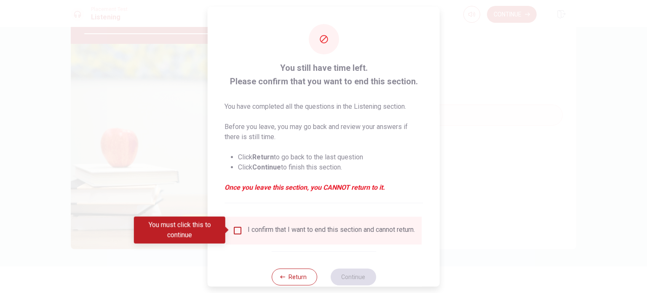
click at [233, 229] on input "You must click this to continue" at bounding box center [237, 230] width 10 height 10
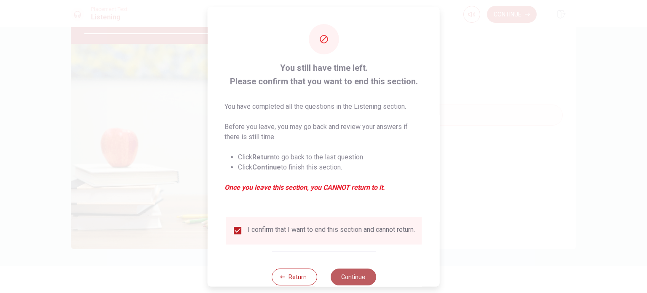
click at [341, 283] on button "Continue" at bounding box center [352, 276] width 45 height 17
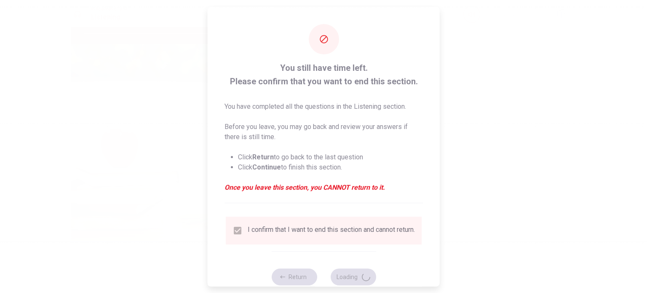
type input "98"
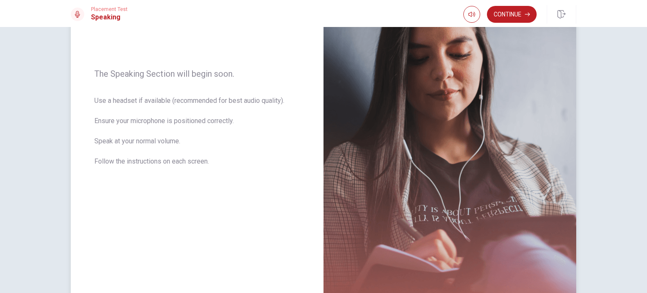
scroll to position [103, 0]
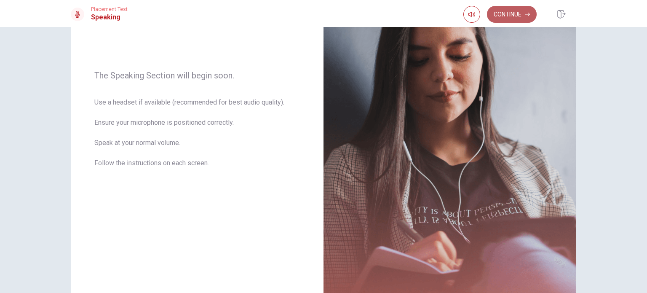
click at [498, 8] on button "Continue" at bounding box center [512, 14] width 50 height 17
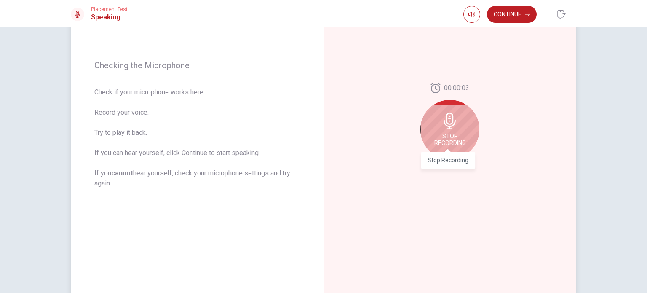
click at [439, 133] on span "Stop Recording" at bounding box center [450, 139] width 32 height 13
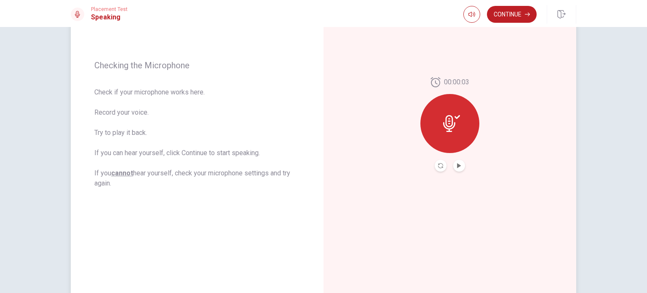
click at [439, 133] on div at bounding box center [449, 123] width 59 height 59
click at [458, 163] on icon "Play Audio" at bounding box center [458, 165] width 5 height 5
click at [458, 102] on div at bounding box center [449, 123] width 59 height 59
click at [443, 122] on icon at bounding box center [449, 123] width 12 height 17
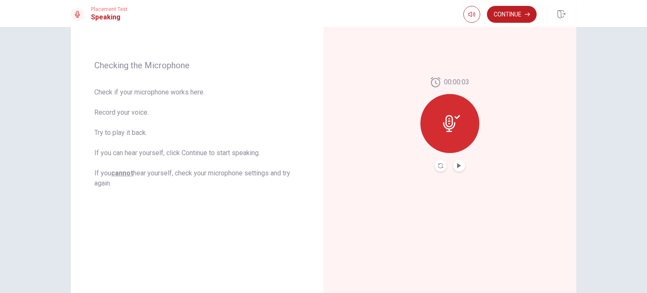
click at [435, 165] on button "Record Again" at bounding box center [440, 166] width 12 height 12
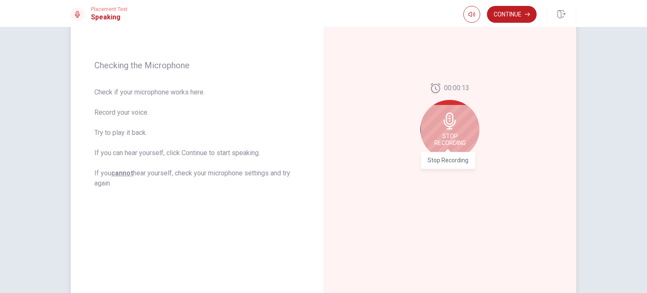
click at [448, 134] on span "Stop Recording" at bounding box center [450, 139] width 32 height 13
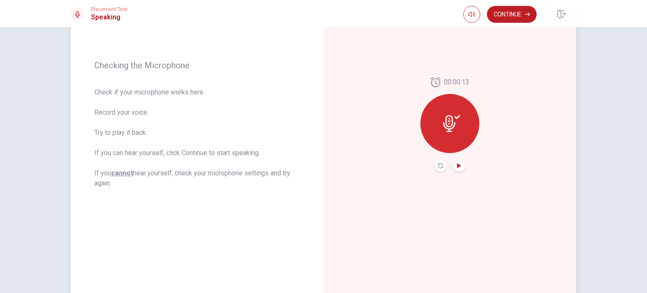
click at [457, 165] on icon "Play Audio" at bounding box center [459, 165] width 4 height 5
click at [454, 107] on div at bounding box center [449, 123] width 59 height 59
click at [438, 163] on icon "Record Again" at bounding box center [440, 165] width 5 height 5
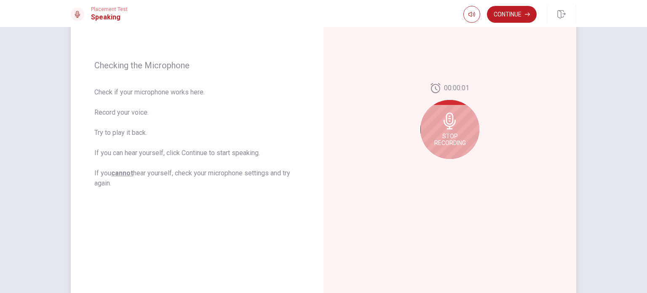
click at [446, 131] on div "Stop Recording" at bounding box center [449, 129] width 59 height 59
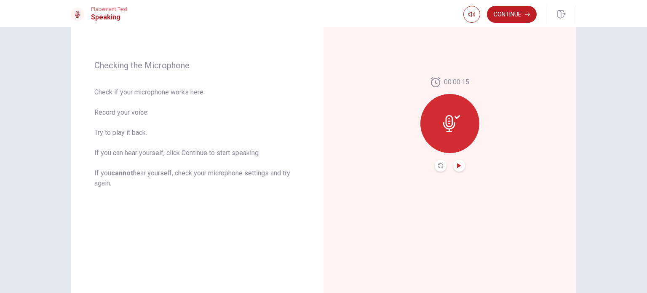
click at [457, 166] on icon "Play Audio" at bounding box center [459, 165] width 4 height 5
click at [440, 167] on icon "Record Again" at bounding box center [440, 165] width 5 height 5
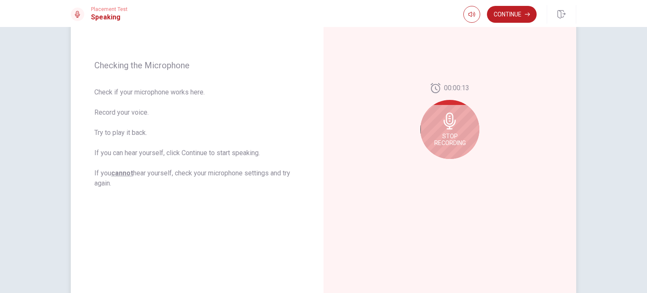
click at [445, 130] on div "Stop Recording" at bounding box center [449, 129] width 59 height 59
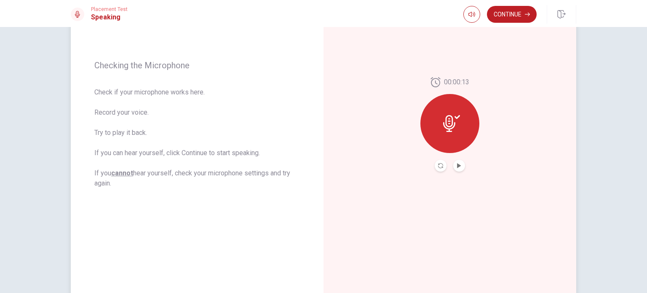
click at [445, 130] on icon at bounding box center [451, 123] width 17 height 17
click at [439, 163] on icon "Record Again" at bounding box center [440, 165] width 5 height 5
click at [459, 163] on button "Play Audio" at bounding box center [459, 166] width 12 height 12
click at [512, 6] on button "Continue" at bounding box center [512, 14] width 50 height 17
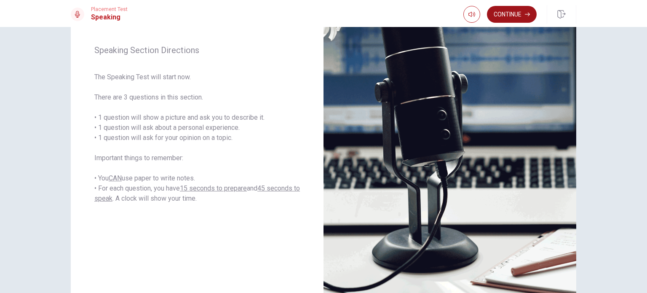
click at [519, 15] on button "Continue" at bounding box center [512, 14] width 50 height 17
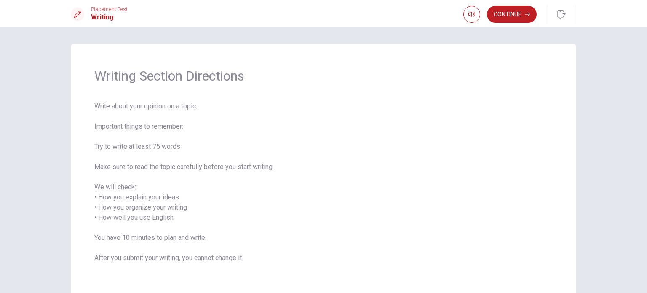
scroll to position [47, 0]
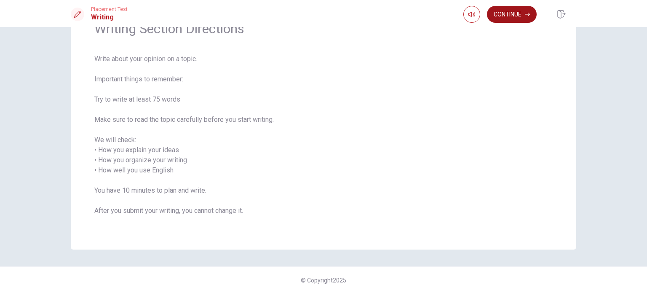
click at [513, 15] on button "Continue" at bounding box center [512, 14] width 50 height 17
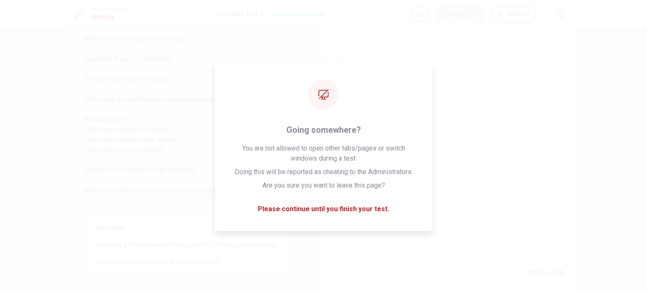
scroll to position [5, 0]
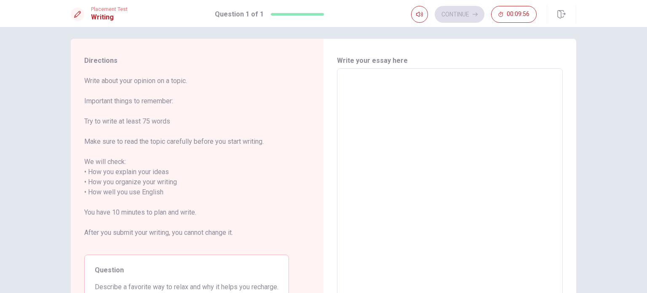
click at [390, 69] on div "x ​" at bounding box center [450, 186] width 226 height 237
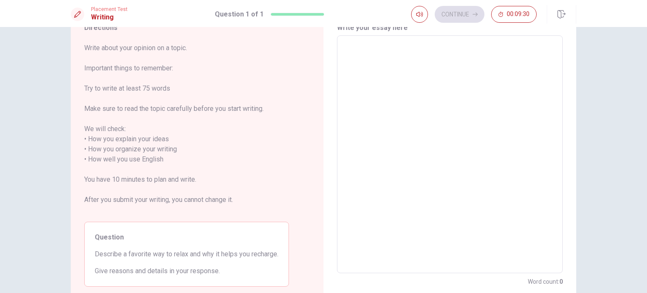
scroll to position [47, 0]
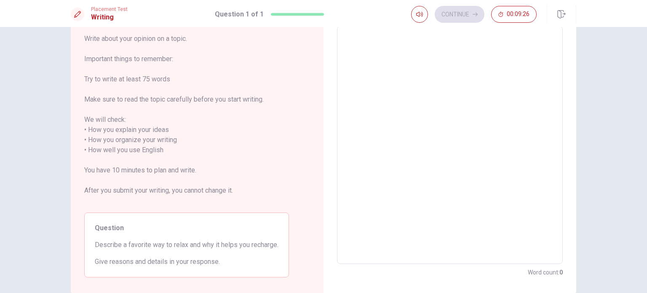
type textarea "ｍ"
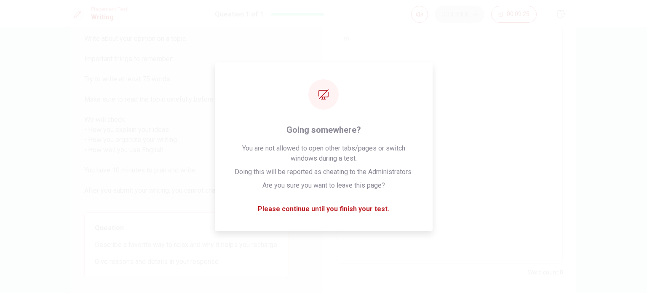
type textarea "x"
type textarea "m"
click at [387, 35] on textarea "m" at bounding box center [450, 144] width 214 height 223
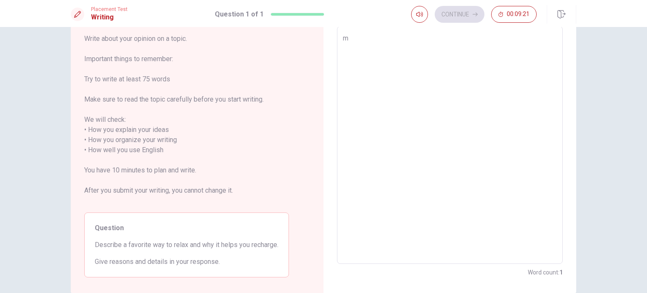
type textarea "x"
type textarea "<"
type textarea "x"
type textarea "M"
type textarea "x"
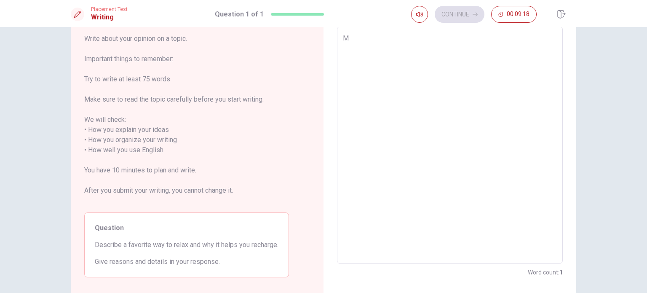
type textarea "My"
type textarea "x"
type textarea "My"
type textarea "x"
type textarea "My g"
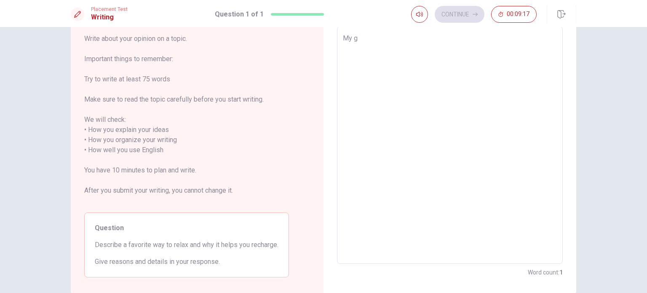
type textarea "x"
type textarea "My"
type textarea "x"
type textarea "My f"
type textarea "x"
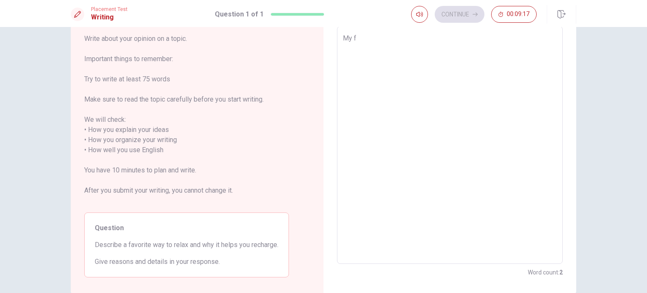
type textarea "My fa"
type textarea "x"
type textarea "My fav"
type textarea "x"
type textarea "My favo"
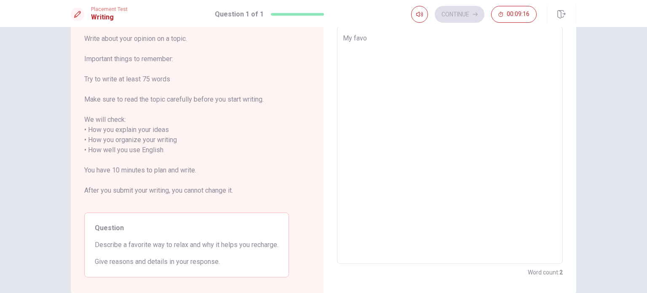
type textarea "x"
type textarea "My favot"
type textarea "x"
type textarea "My favo"
type textarea "x"
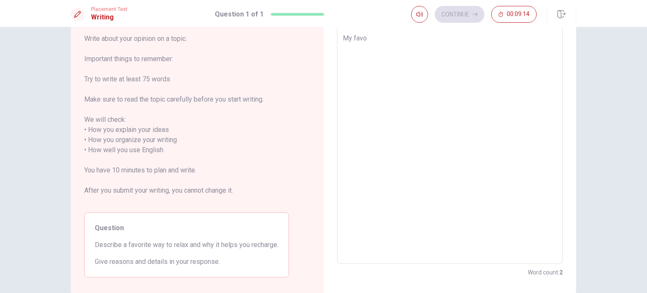
type textarea "My favor"
type textarea "x"
type textarea "My favori"
type textarea "x"
type textarea "My favorit"
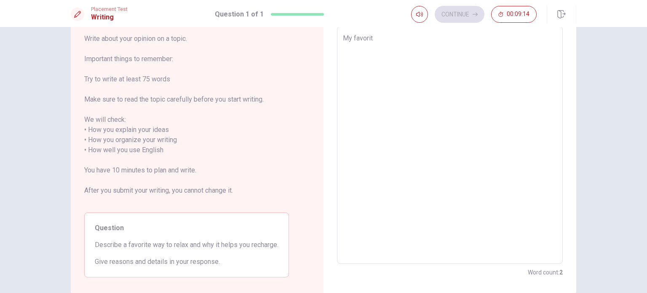
type textarea "x"
type textarea "My favorite"
type textarea "x"
type textarea "My favorite"
type textarea "x"
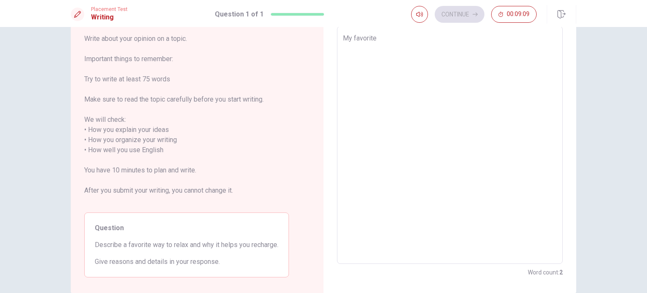
type textarea "My favorite w"
type textarea "x"
type textarea "My favorite wa"
type textarea "x"
type textarea "My favorite way"
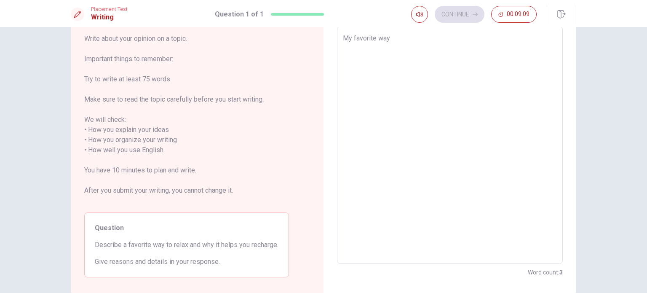
type textarea "x"
type textarea "My favorite way"
type textarea "x"
type textarea "My favorite way t"
type textarea "x"
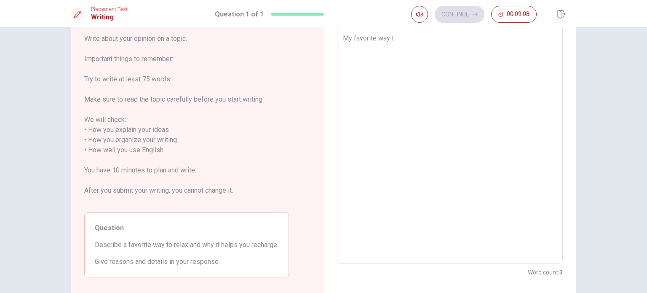
type textarea "My favorite way to"
type textarea "x"
type textarea "My favorite way to"
type textarea "x"
type textarea "My favorite way to r"
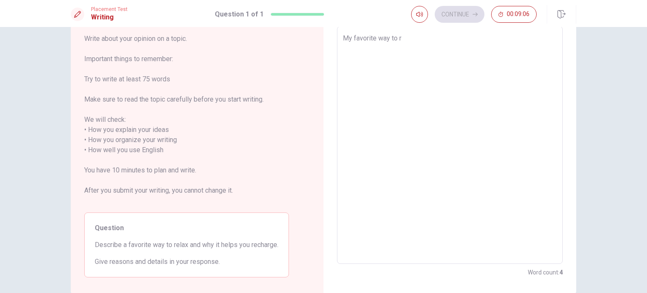
type textarea "x"
type textarea "My favorite way to re"
type textarea "x"
type textarea "My favorite way to rel"
type textarea "x"
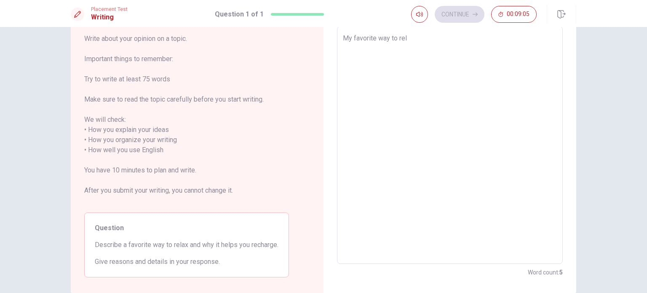
type textarea "My favorite way to [MEDICAL_DATA]"
type textarea "x"
type textarea "My favorite way to relac"
type textarea "x"
type textarea "My favorite way to [MEDICAL_DATA]"
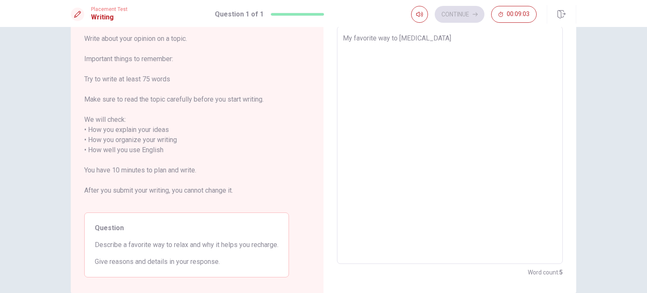
type textarea "x"
type textarea "My favorite way to relax"
type textarea "x"
type textarea "My favorite way to relax"
type textarea "x"
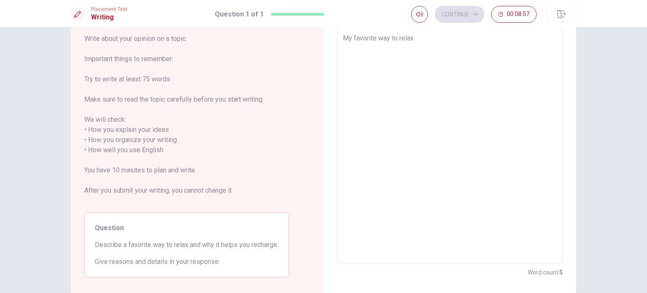
type textarea "My favorite way to relax i"
type textarea "x"
type textarea "My favorite way to relax is"
type textarea "x"
type textarea "My favorite way to relax is"
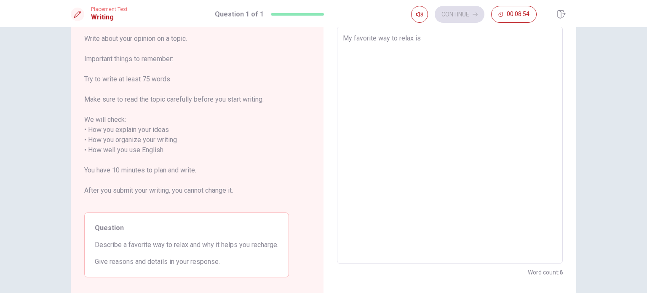
type textarea "x"
type textarea "My favorite way to relax is"
type textarea "x"
type textarea "My favorite way to relax is g"
type textarea "x"
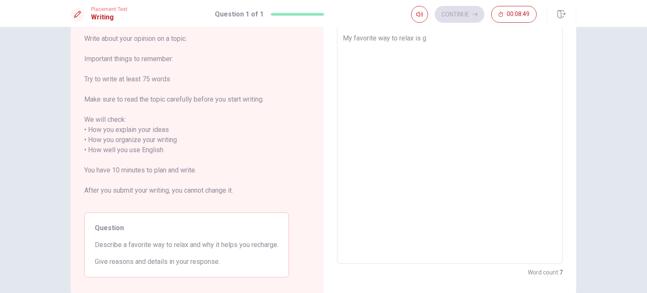
type textarea "My favorite way to relax is go"
type textarea "x"
type textarea "My favorite way to relax is goi"
type textarea "x"
type textarea "My favorite way to relax is goin"
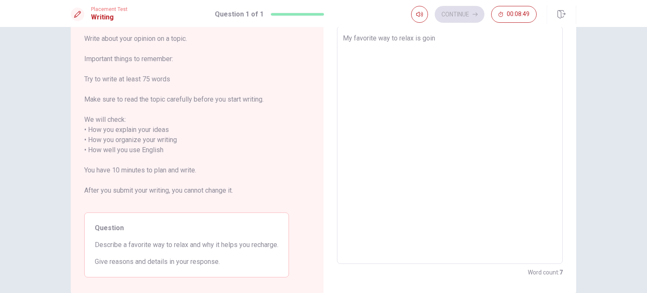
type textarea "x"
type textarea "My favorite way to relax is going"
type textarea "x"
type textarea "My favorite way to relax is goingo"
type textarea "x"
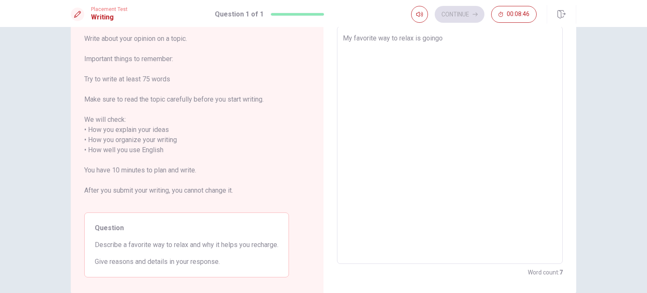
type textarea "My favorite way to relax is going"
type textarea "x"
type textarea "My favorite way to relax is going"
type textarea "x"
type textarea "My favorite way to relax is going t"
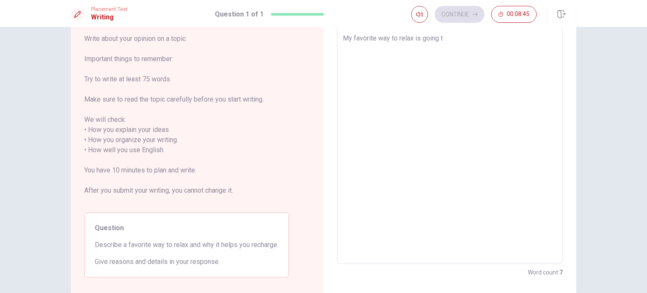
type textarea "x"
type textarea "My favorite way to relax is going to"
type textarea "x"
type textarea "My favorite way to relax is going to"
type textarea "x"
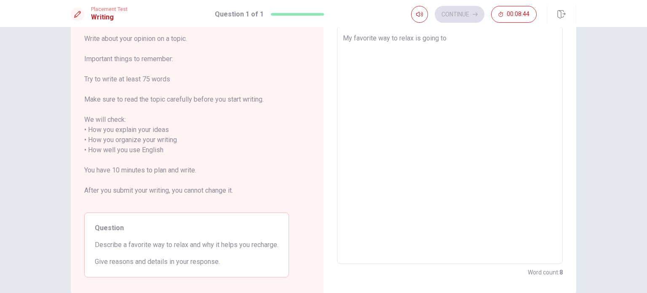
type textarea "My favorite way to relax is going to t"
type textarea "x"
type textarea "My favorite way to relax is going to th"
type textarea "x"
type textarea "My favorite way to relax is going to the"
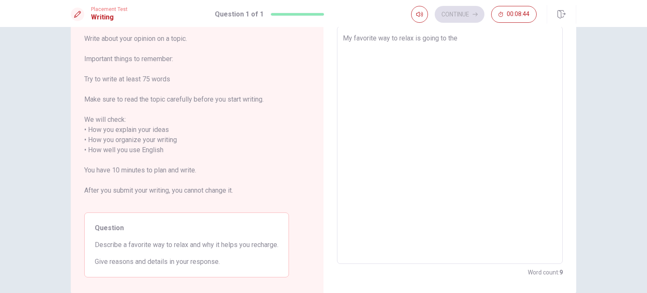
type textarea "x"
type textarea "My favorite way to relax is going to the"
type textarea "x"
type textarea "My favorite way to relax is going to the g"
type textarea "x"
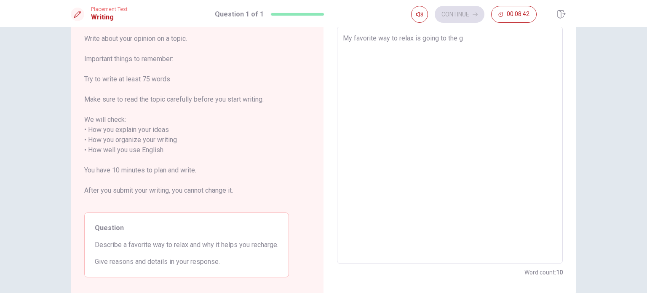
type textarea "My favorite way to relax is going to the gy"
type textarea "x"
type textarea "My favorite way to relax is going to the gym"
type textarea "x"
type textarea "My favorite way to relax is going to the gym"
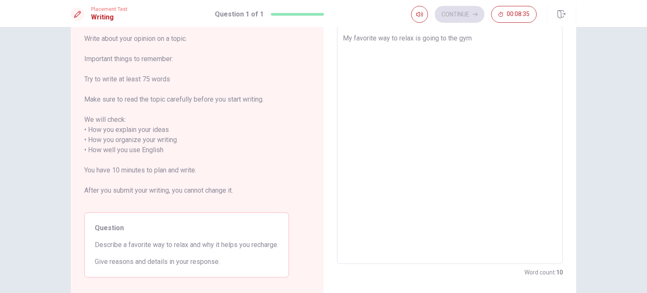
type textarea "x"
type textarea "My favorite way to relax is going to the gym a"
type textarea "x"
type textarea "My favorite way to relax is going to the gym an"
type textarea "x"
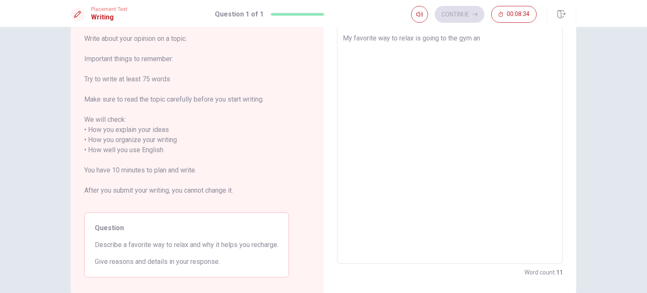
type textarea "My favorite way to relax is going to the gym and"
type textarea "x"
type textarea "My favorite way to relax is going to the gym and"
type textarea "x"
type textarea "My favorite way to relax is going to the gym and d"
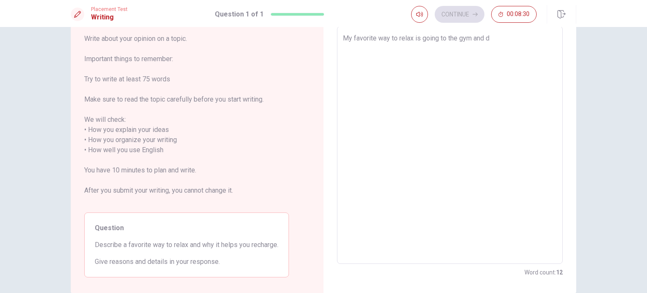
type textarea "x"
type textarea "My favorite way to relax is going to the gym and dr"
type textarea "x"
type textarea "My favorite way to relax is going to the gym and dri"
type textarea "x"
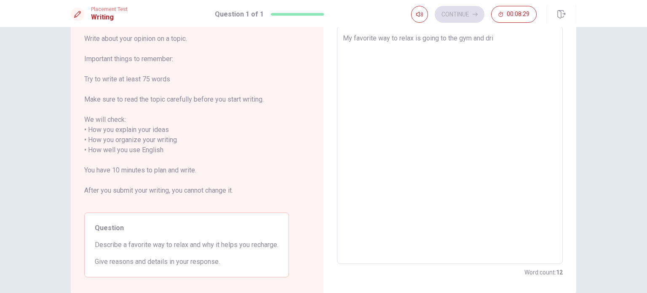
type textarea "My favorite way to relax is going to the gym and drik"
type textarea "x"
type textarea "My favorite way to relax is going to the gym and dri"
type textarea "x"
type textarea "My favorite way to relax is going to the gym and drin"
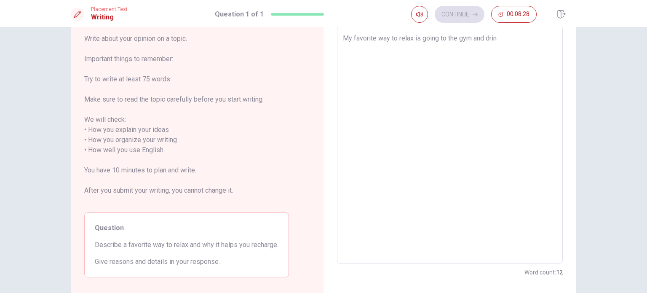
type textarea "x"
type textarea "My favorite way to relax is going to the gym and drink"
type textarea "x"
type textarea "My favorite way to relax is going to the gym and drinki"
type textarea "x"
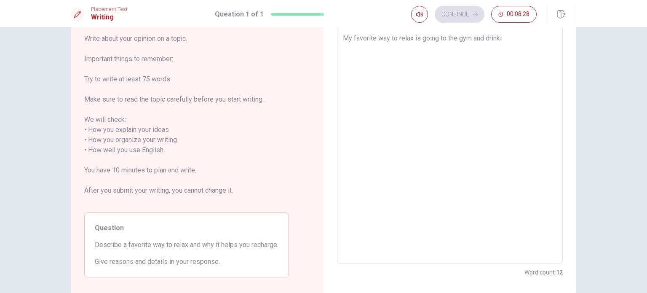
type textarea "My favorite way to relax is going to the gym and drinkin"
type textarea "x"
type textarea "My favorite way to relax is going to the gym and drinking"
type textarea "x"
type textarea "My favorite way to relax is going to the gym and drinking"
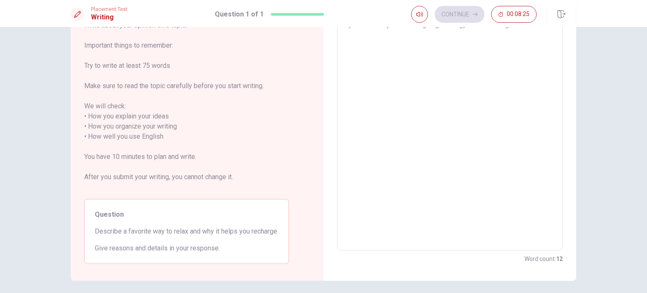
type textarea "x"
type textarea "My favorite way to relax is going to the gym and drinking t"
type textarea "x"
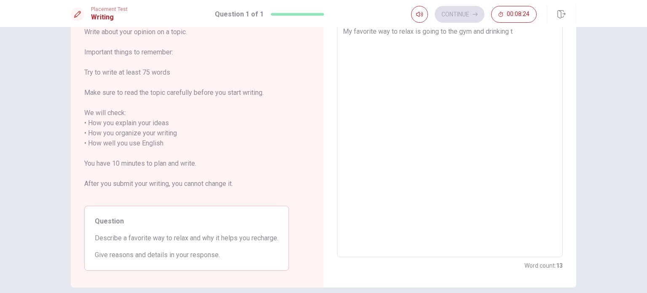
type textarea "My favorite way to relax is going to the gym and drinking to"
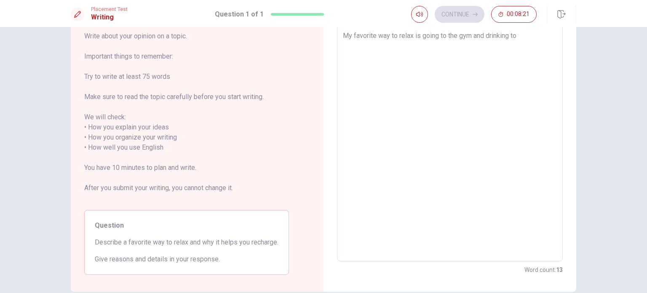
scroll to position [8, 0]
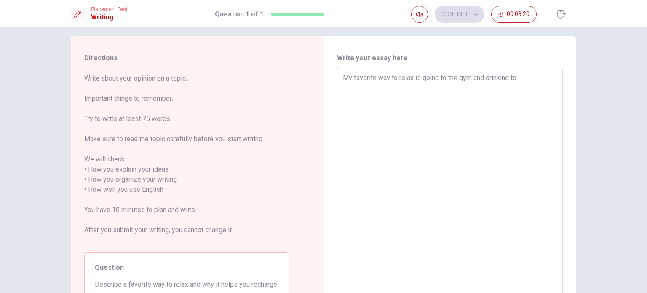
type textarea "x"
type textarea "My favorite way to relax is going to the gym and drinking to"
type textarea "x"
type textarea "My favorite way to relax is going to the gym and drinking to a"
type textarea "x"
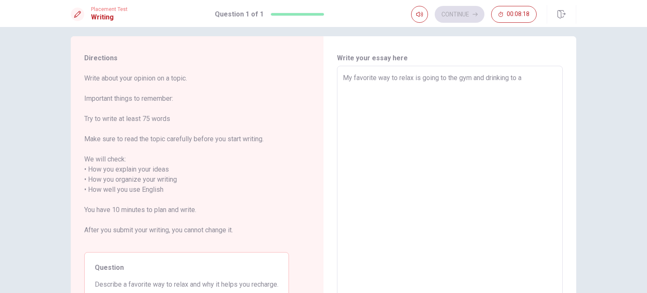
type textarea "My favorite way to relax is going to the gym and drinking to al"
type textarea "x"
type textarea "My favorite way to relax is going to the gym and drinking to alc"
type textarea "x"
type textarea "My favorite way to relax is going to the gym and drinking to alco"
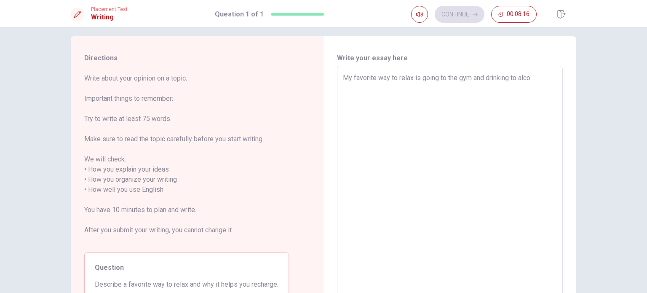
type textarea "x"
type textarea "My favorite way to relax is going to the gym and drinking to alcoh"
type textarea "x"
type textarea "My favorite way to relax is going to the gym and drinking to alcoho"
type textarea "x"
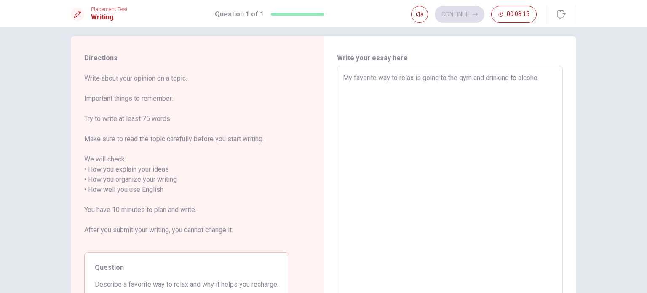
type textarea "My favorite way to relax is going to the gym and drinking to alcohol"
type textarea "x"
type textarea "My favorite way to relax is going to the gym and drinking to alcohol,"
type textarea "x"
type textarea "My favorite way to relax is going to the gym and drinking to alcohol"
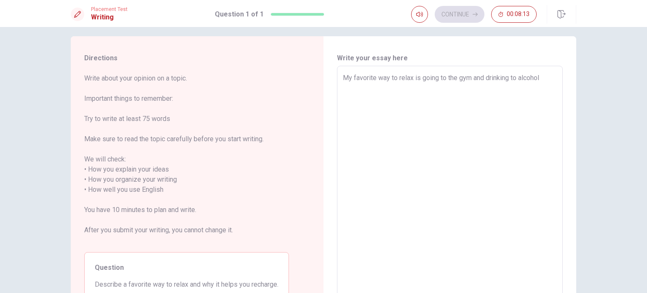
type textarea "x"
type textarea "My favorite way to relax is going to the gym and drinking to alcohol."
type textarea "x"
type textarea "My favorite way to relax is going to the gym and drinking to alcohol."
type textarea "x"
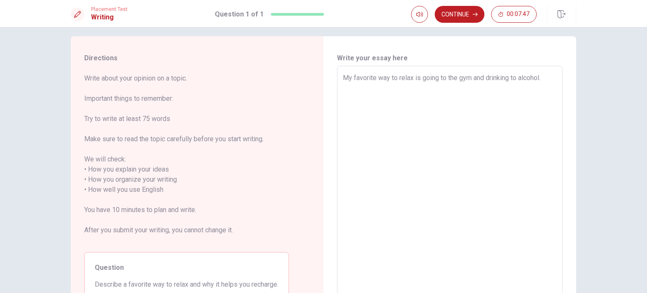
type textarea "My favorite way to relax is going to the gym and drinking to alcohol. B"
type textarea "x"
type textarea "My favorite way to relax is going to the gym and drinking to alcohol. Be"
type textarea "x"
type textarea "My favorite way to relax is going to the gym and drinking to alcohol. Bec"
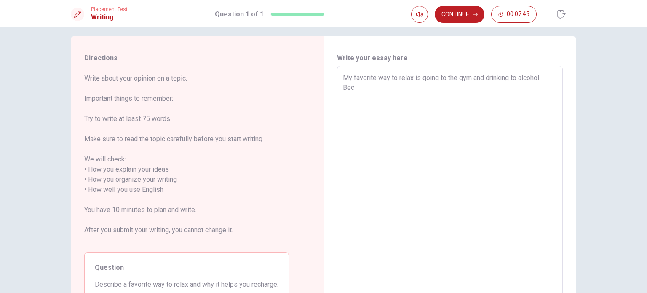
type textarea "x"
type textarea "My favorite way to relax is going to the gym and drinking to alcohol. [GEOGRAPH…"
type textarea "x"
type textarea "My favorite way to relax is going to the gym and drinking to alcohol. [GEOGRAPH…"
type textarea "x"
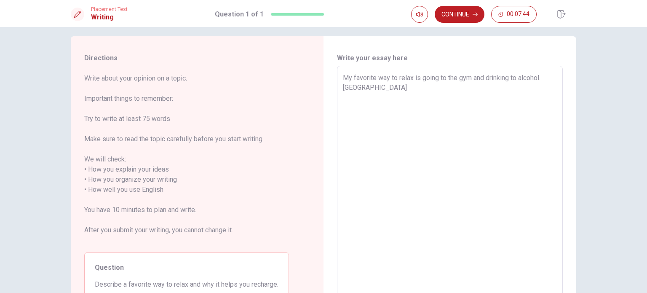
type textarea "My favorite way to relax is going to the gym and drinking to alcohol. Becaus"
type textarea "x"
type textarea "My favorite way to relax is going to the gym and drinking to alcohol. Because"
type textarea "x"
type textarea "My favorite way to relax is going to the gym and drinking to alcohol. Because,"
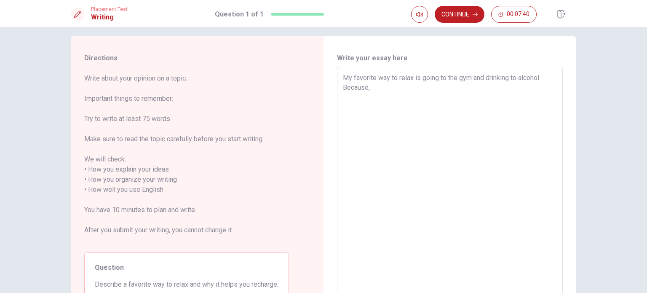
type textarea "x"
type textarea "My favorite way to relax is going to the gym and drinking to alcohol. Because,"
type textarea "x"
type textarea "My favorite way to relax is going to the gym and drinking to alcohol. Because,"
type textarea "x"
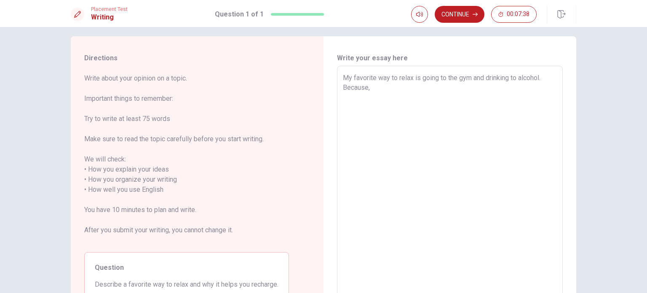
type textarea "My favorite way to relax is going to the gym and drinking to alcohol. Because"
type textarea "x"
type textarea "My favorite way to relax is going to the gym and drinking to alcohol. Because"
drag, startPoint x: 393, startPoint y: 124, endPoint x: 384, endPoint y: 118, distance: 10.6
click at [384, 118] on textarea "My favorite way to relax is going to the gym and drinking to alcohol. Because," at bounding box center [450, 184] width 214 height 223
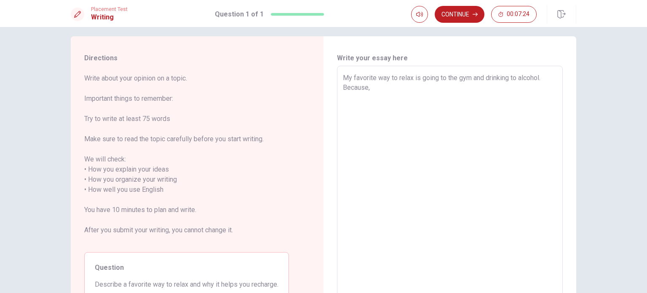
click at [384, 118] on textarea "My favorite way to relax is going to the gym and drinking to alcohol. Because," at bounding box center [450, 184] width 214 height 223
drag, startPoint x: 551, startPoint y: 75, endPoint x: 478, endPoint y: 81, distance: 72.6
click at [478, 81] on textarea "My favorite way to relax is going to the gym and drinking to alcohol. Because, …" at bounding box center [450, 184] width 214 height 223
click at [442, 103] on textarea "My favorite way to relax is going to the gym. Because, I can" at bounding box center [450, 184] width 214 height 223
click at [452, 87] on textarea "My favorite way to relax is going to the gym. Because, I can reflesh of my body…" at bounding box center [450, 184] width 214 height 223
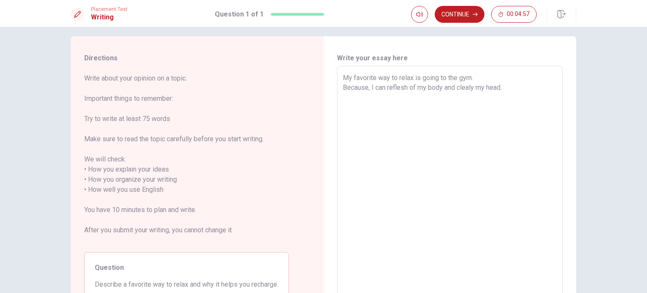
click at [452, 87] on textarea "My favorite way to relax is going to the gym. Because, I can reflesh of my body…" at bounding box center [450, 184] width 214 height 223
click at [458, 87] on textarea "My favorite way to relax is going to the gym. Because, I can reflesh of my body…" at bounding box center [450, 184] width 214 height 223
click at [511, 90] on textarea "My favorite way to relax is going to the gym. Because, I can reflesh of my body…" at bounding box center [450, 184] width 214 height 223
click at [337, 88] on div "My favorite way to relax is going to the gym. Because, I can reflesh of my body…" at bounding box center [450, 184] width 226 height 237
click at [337, 86] on div "My favorite way to relax is going to the gym. Because, I can reflesh of my body…" at bounding box center [450, 184] width 226 height 237
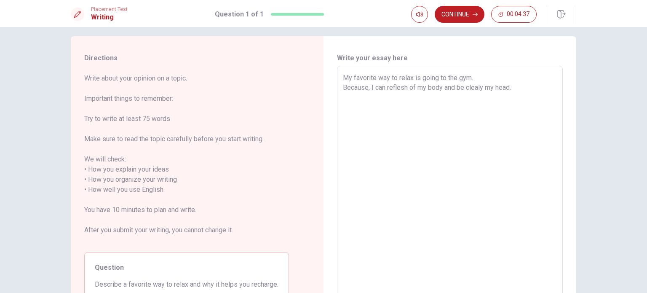
click at [340, 86] on div "My favorite way to relax is going to the gym. Because, I can reflesh of my body…" at bounding box center [450, 184] width 226 height 237
click at [340, 89] on div "My favorite way to relax is going to the gym. Because, I can reflesh of my body…" at bounding box center [450, 184] width 226 height 237
click at [341, 72] on div "My favorite way to relax is going to the gym. Because, I can reflesh of my body…" at bounding box center [450, 184] width 226 height 237
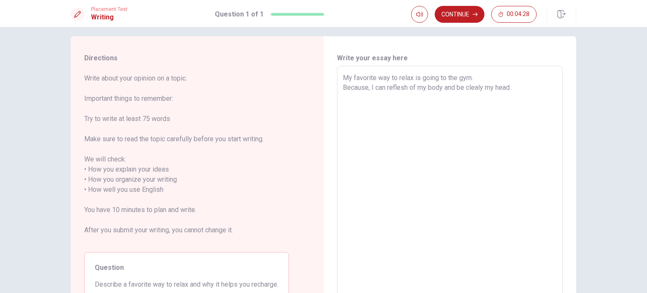
click at [340, 88] on div "My favorite way to relax is going to the gym. Because, I can reflesh of my body…" at bounding box center [450, 184] width 226 height 237
click at [498, 80] on textarea "My favorite way to relax is going to the gym. Because, I can reflesh of my body…" at bounding box center [450, 184] width 214 height 223
click at [343, 90] on textarea "My favorite way to relax is going to the gym. Because, I can reflesh of my body…" at bounding box center [450, 184] width 214 height 223
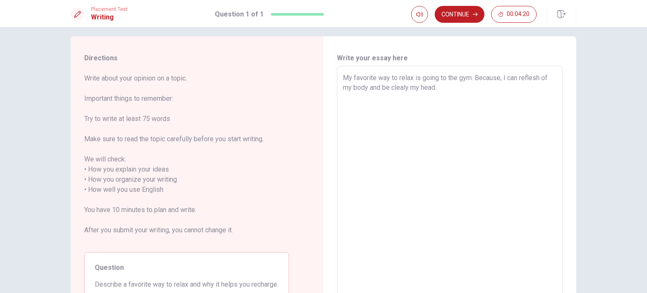
click at [467, 87] on textarea "My favorite way to relax is going to the gym. Because, I can reflesh of my body…" at bounding box center [450, 184] width 214 height 223
click at [98, 188] on span "Write about your opinion on a topic. Important things to remember: Try to write…" at bounding box center [186, 159] width 205 height 172
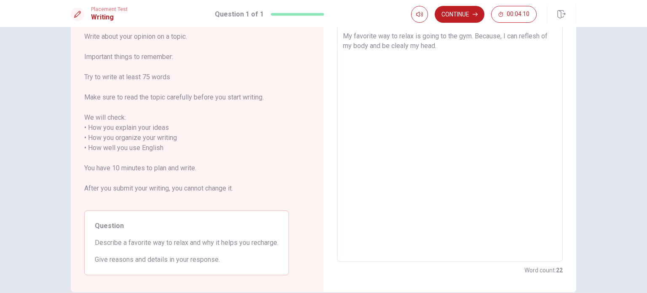
scroll to position [0, 0]
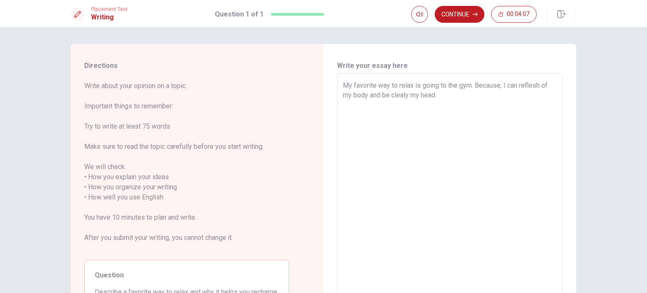
click at [364, 122] on textarea "My favorite way to relax is going to the gym. Because, I can reflesh of my body…" at bounding box center [450, 191] width 214 height 223
click at [460, 99] on textarea "My favorite way to relax is going to the gym. Because, I can reflesh of my body…" at bounding box center [450, 191] width 214 height 223
click at [497, 80] on textarea "My favorite way to relax is going to the gym. Because, I can reflesh of my body…" at bounding box center [450, 191] width 214 height 223
click at [488, 114] on textarea "My favorite way to relax is going to the gym. Because, I can reflesh of my body…" at bounding box center [450, 191] width 214 height 223
click at [270, 163] on span "Write about your opinion on a topic. Important things to remember: Try to write…" at bounding box center [186, 167] width 205 height 172
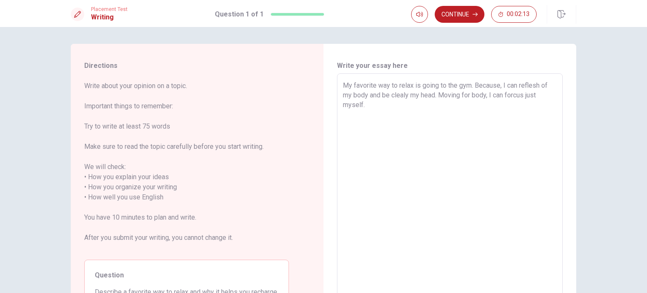
click at [521, 125] on textarea "My favorite way to relax is going to the gym. Because, I can reflesh of my body…" at bounding box center [450, 191] width 214 height 223
click at [57, 178] on div "Directions Write about your opinion on a topic. Important things to remember: T…" at bounding box center [323, 192] width 532 height 297
click at [542, 107] on textarea "My favorite way to relax is going to the gym. Because, I can reflesh of my body…" at bounding box center [450, 191] width 214 height 223
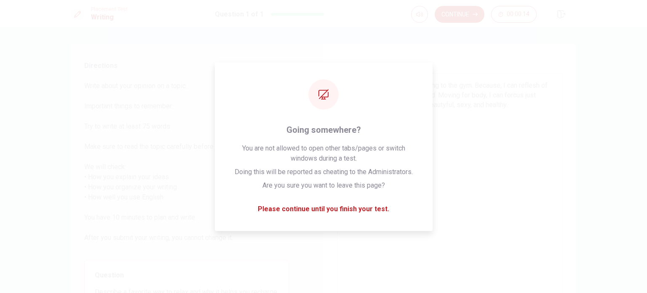
click at [467, 107] on textarea "My favorite way to relax is going to the gym. Because, I can reflesh of my body…" at bounding box center [450, 191] width 214 height 223
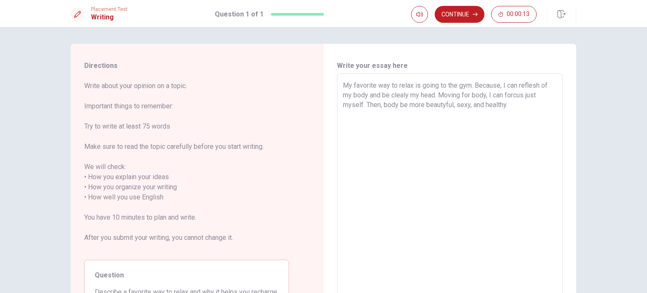
click at [540, 106] on textarea "My favorite way to relax is going to the gym. Because, I can reflesh of my body…" at bounding box center [450, 191] width 214 height 223
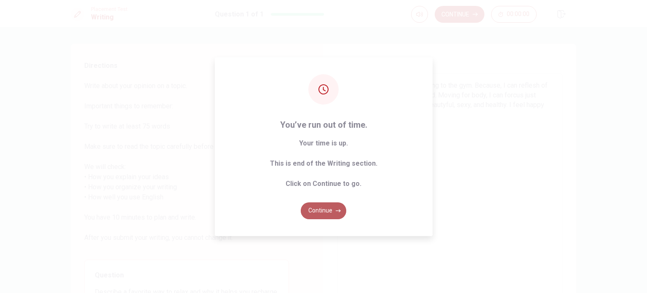
click at [325, 213] on button "Continue" at bounding box center [323, 210] width 45 height 17
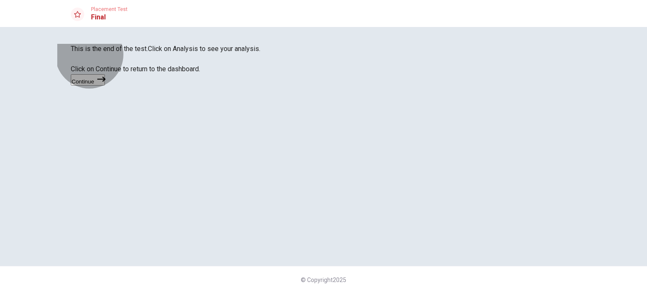
click at [105, 85] on button "Continue" at bounding box center [88, 79] width 34 height 11
